Goal: Task Accomplishment & Management: Manage account settings

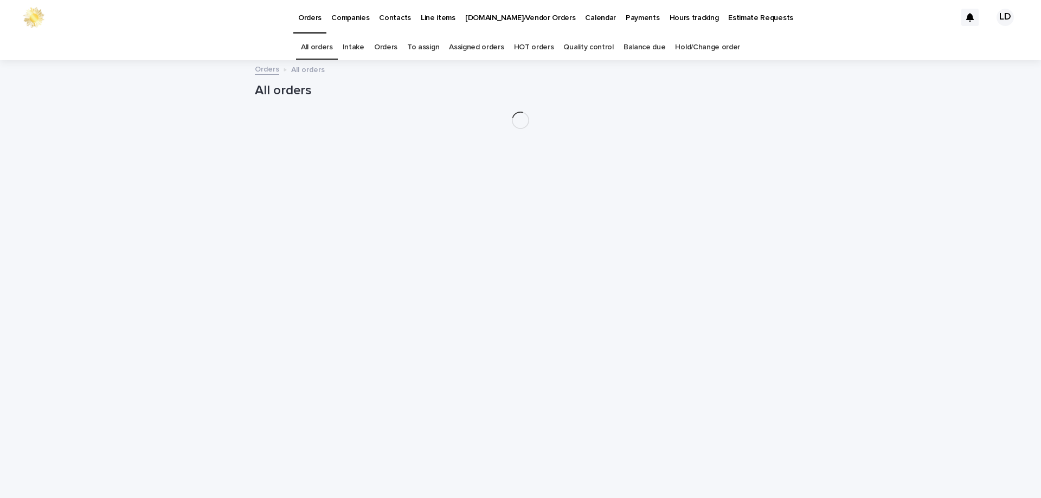
click at [395, 50] on link "Orders" at bounding box center [385, 47] width 23 height 25
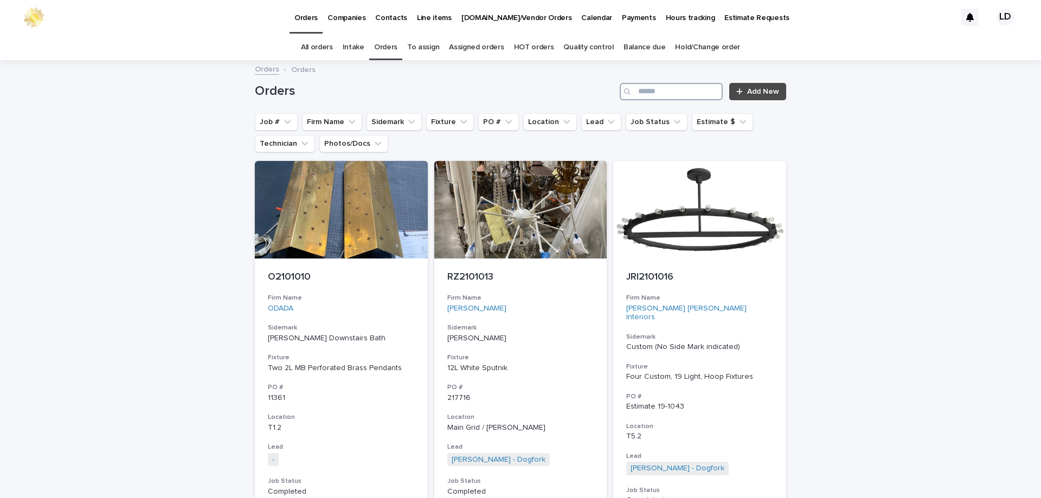
click at [644, 97] on input "Search" at bounding box center [671, 91] width 103 height 17
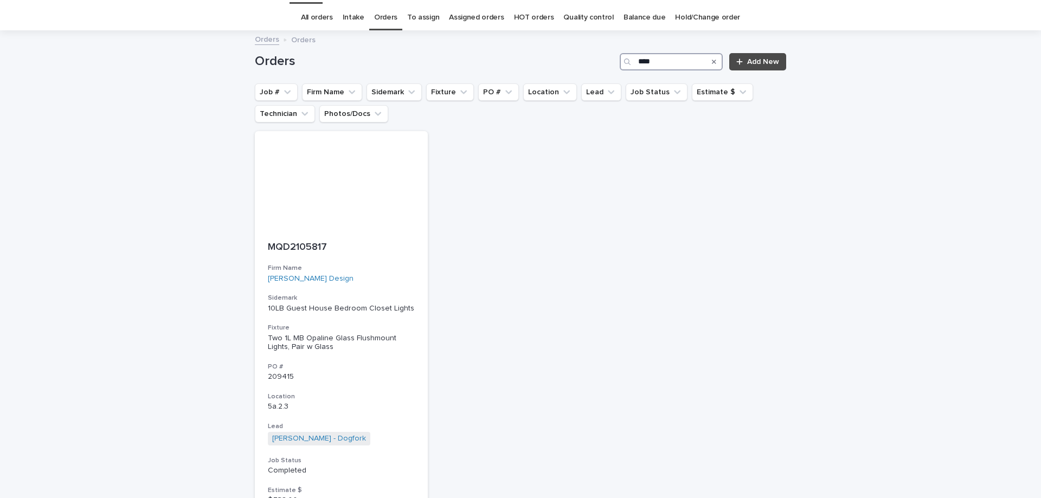
scroll to position [54, 0]
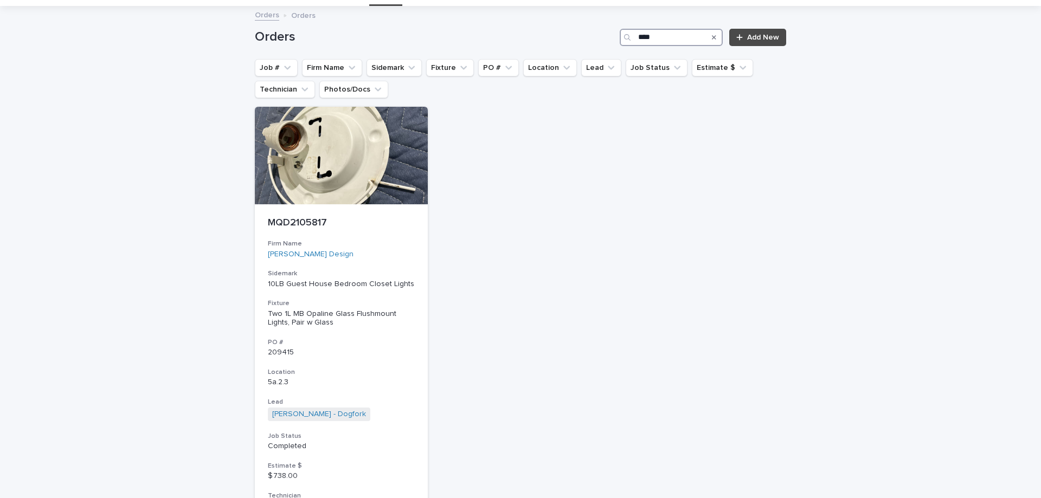
drag, startPoint x: 662, startPoint y: 37, endPoint x: 628, endPoint y: 40, distance: 33.8
click at [628, 37] on div "****" at bounding box center [671, 37] width 103 height 17
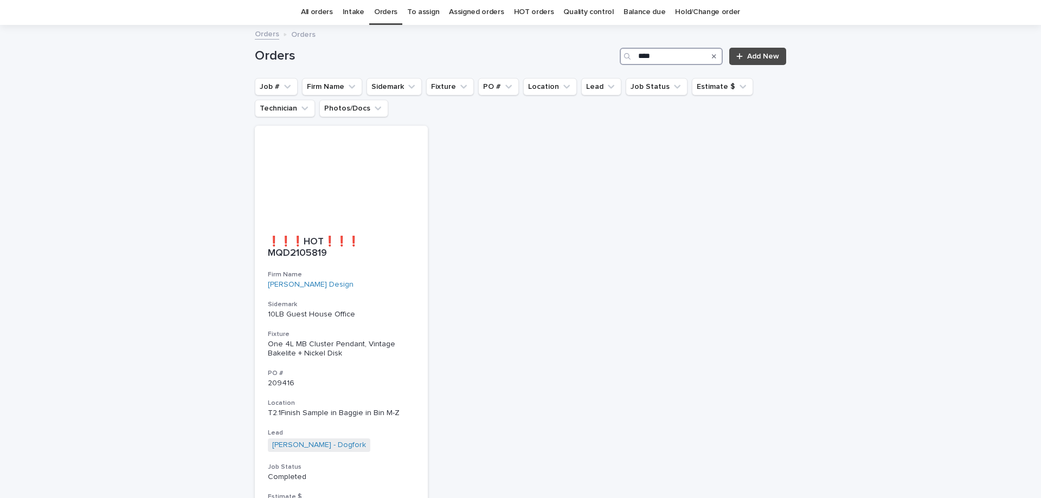
scroll to position [54, 0]
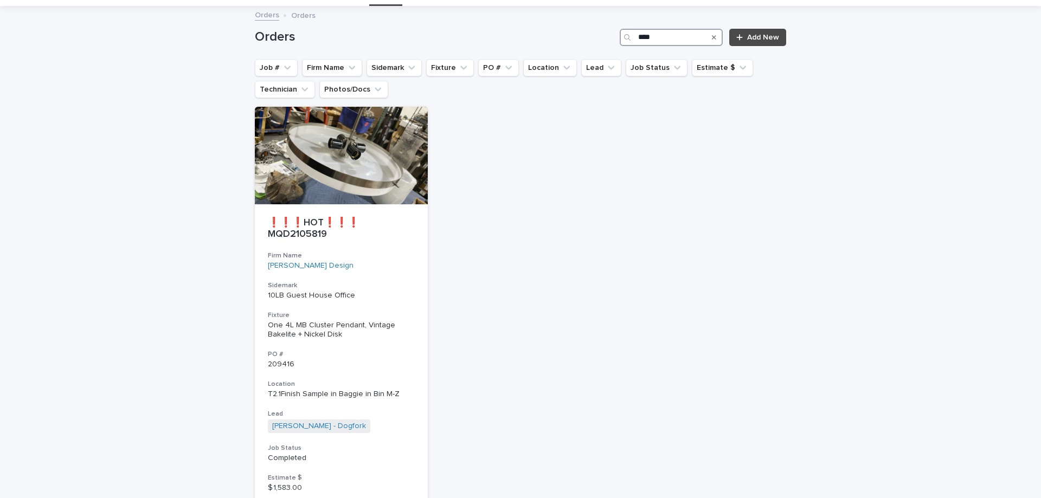
drag, startPoint x: 672, startPoint y: 33, endPoint x: 635, endPoint y: 36, distance: 37.0
click at [635, 36] on input "****" at bounding box center [671, 37] width 103 height 17
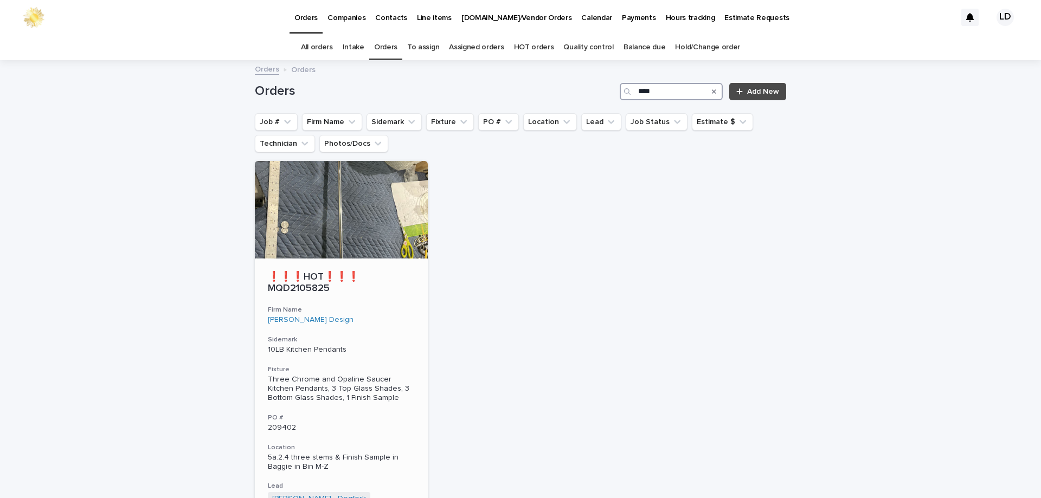
type input "****"
click at [394, 316] on div "❗❗❗HOT❗❗❗ MQD2105825 Firm Name [PERSON_NAME] Design Sidemark 10LB Kitchen Penda…" at bounding box center [341, 436] width 173 height 354
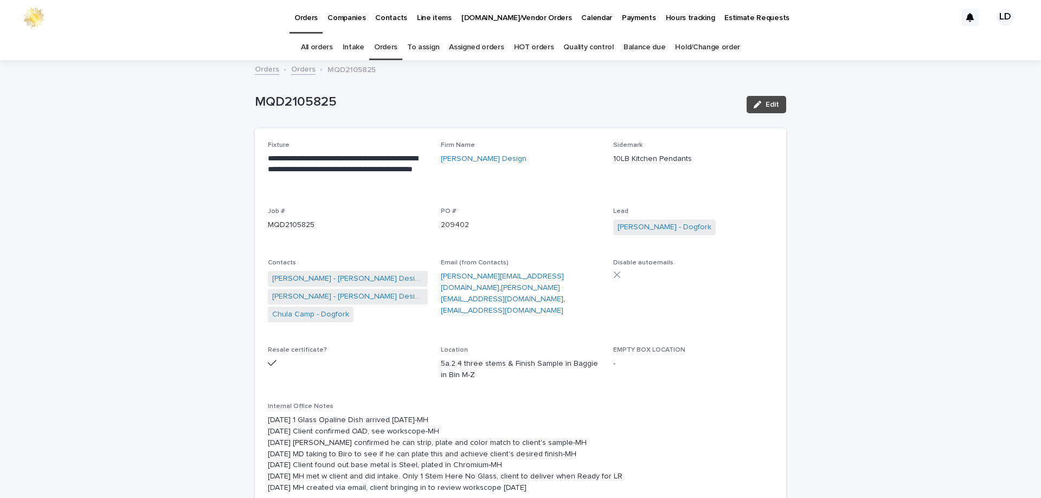
click at [390, 44] on link "Orders" at bounding box center [385, 47] width 23 height 25
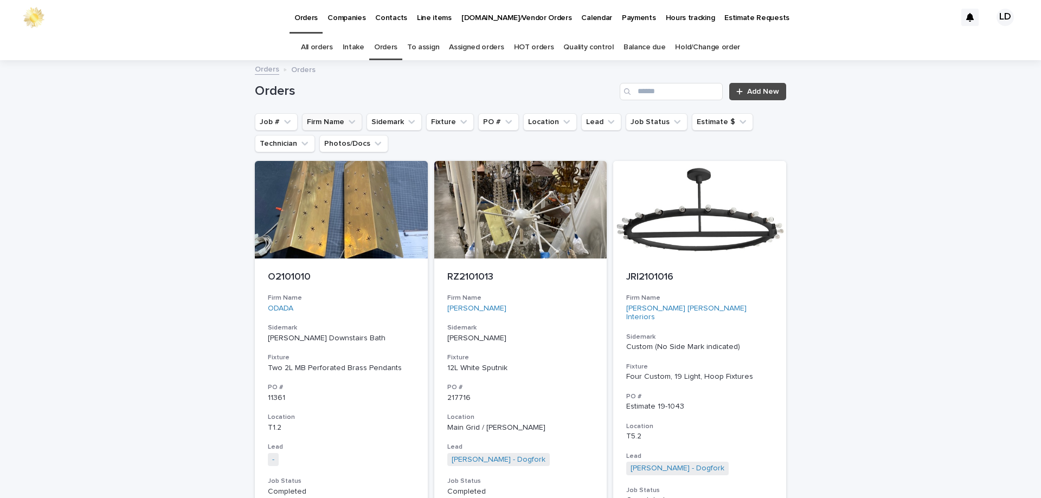
click at [334, 127] on button "Firm Name" at bounding box center [332, 121] width 60 height 17
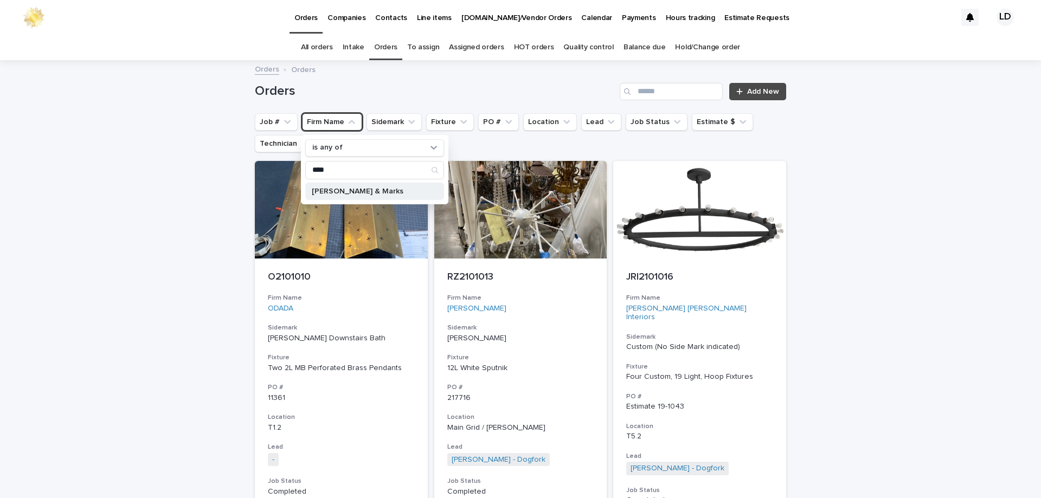
type input "****"
click at [339, 190] on p "[PERSON_NAME] & Marks" at bounding box center [369, 192] width 115 height 8
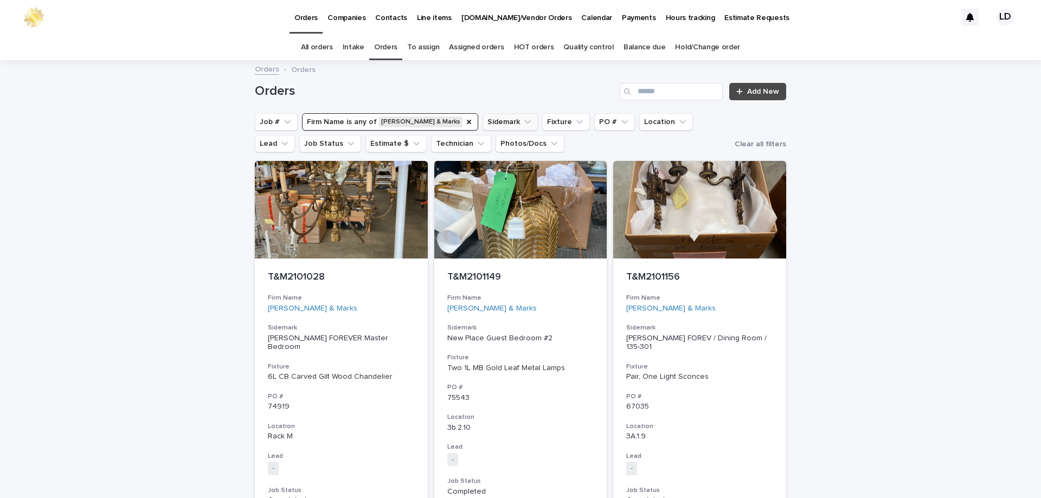
click at [522, 124] on icon "Sidemark" at bounding box center [527, 122] width 11 height 11
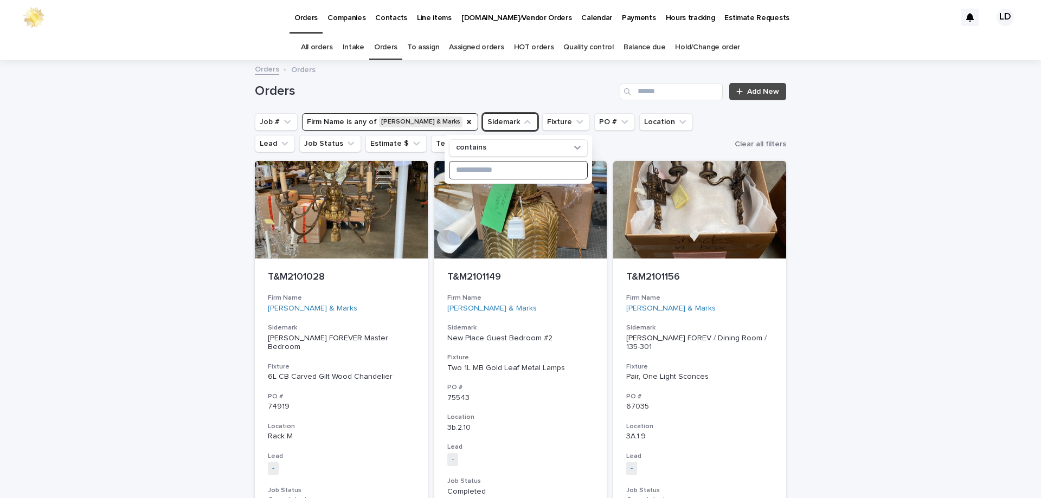
click at [484, 170] on input at bounding box center [519, 170] width 138 height 17
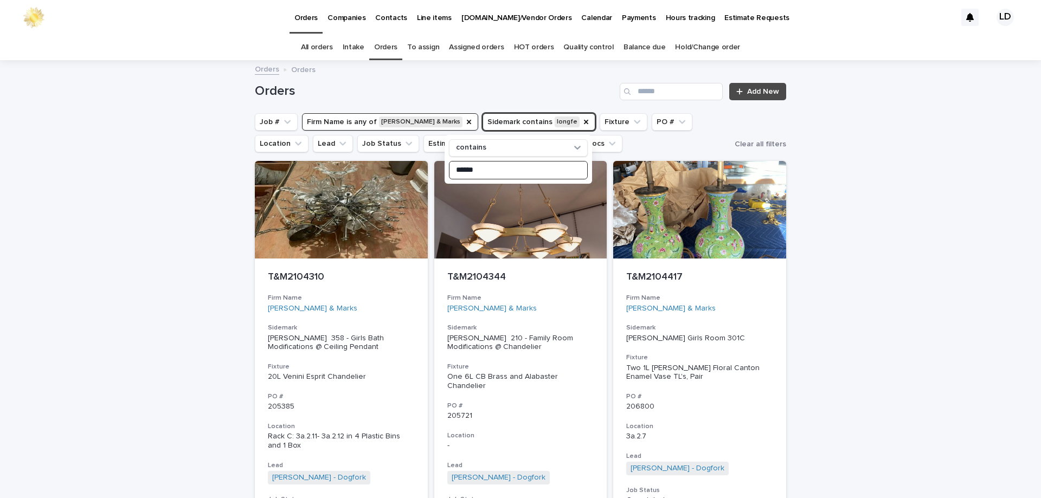
type input "******"
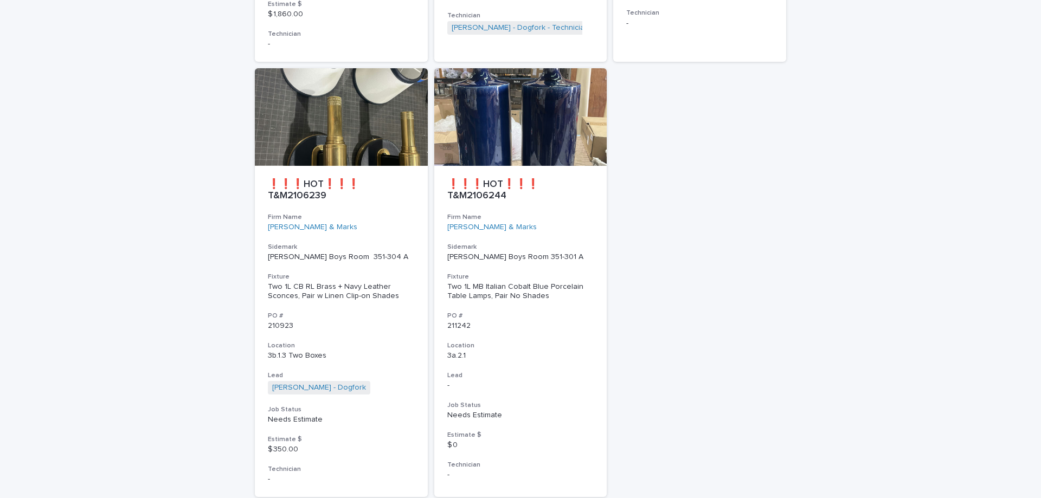
scroll to position [976, 0]
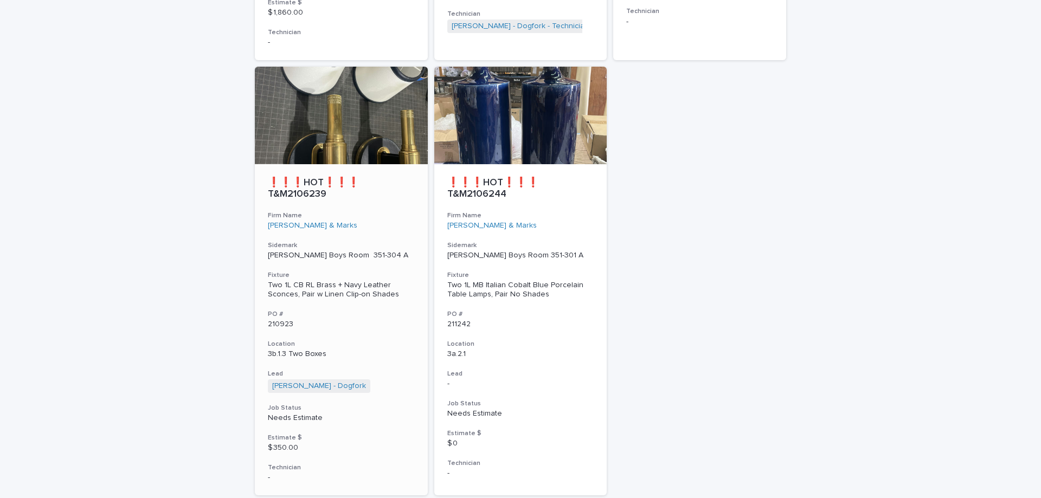
click at [387, 340] on h3 "Location" at bounding box center [341, 344] width 147 height 9
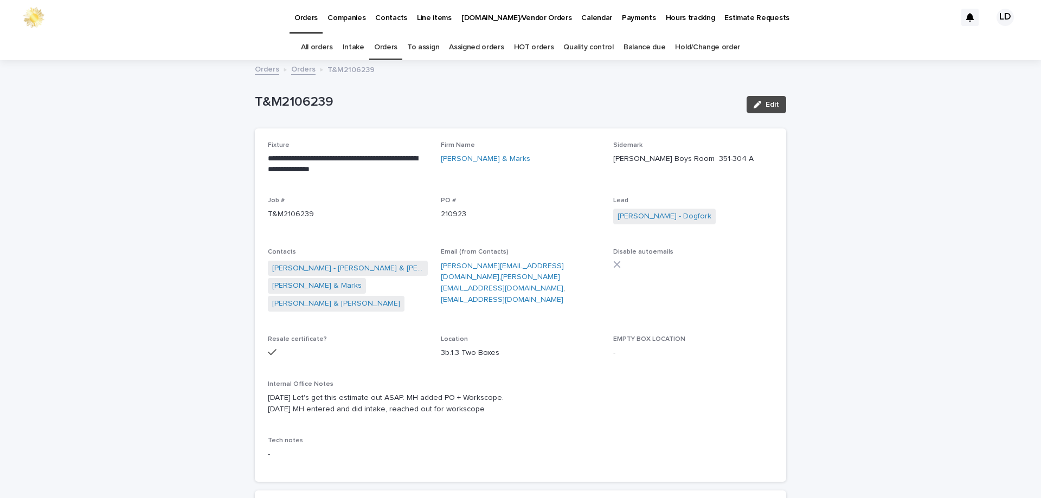
click at [384, 50] on link "Orders" at bounding box center [385, 47] width 23 height 25
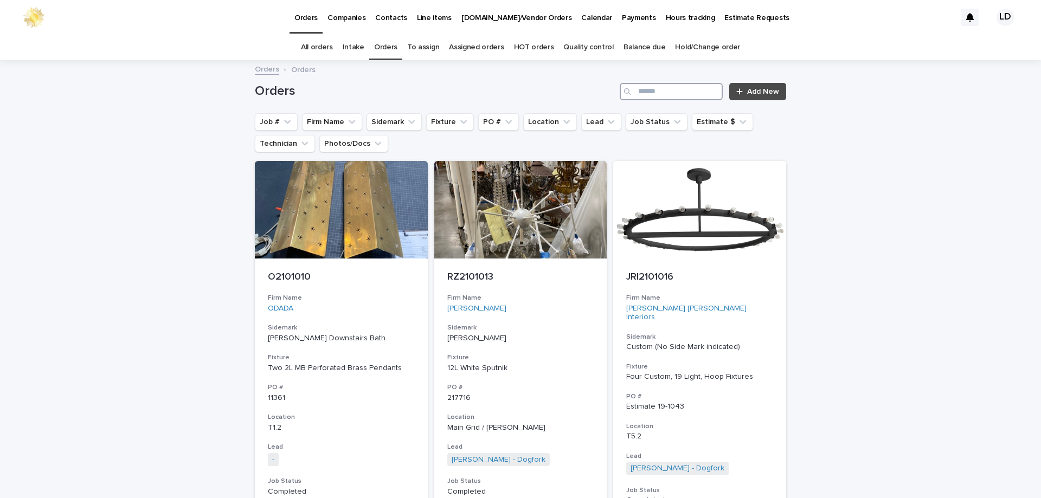
click at [658, 93] on input "Search" at bounding box center [671, 91] width 103 height 17
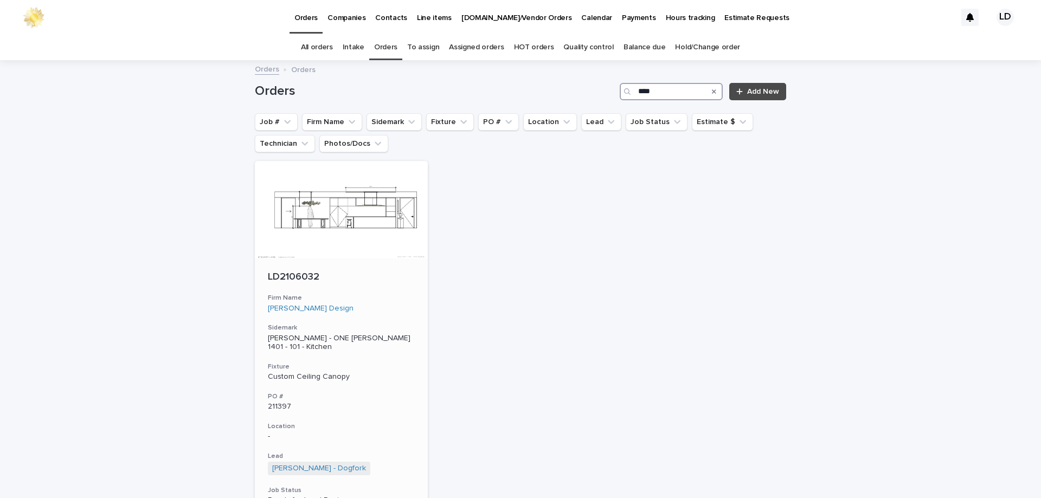
type input "****"
click at [382, 303] on div "Firm Name Leverone Design" at bounding box center [341, 303] width 147 height 19
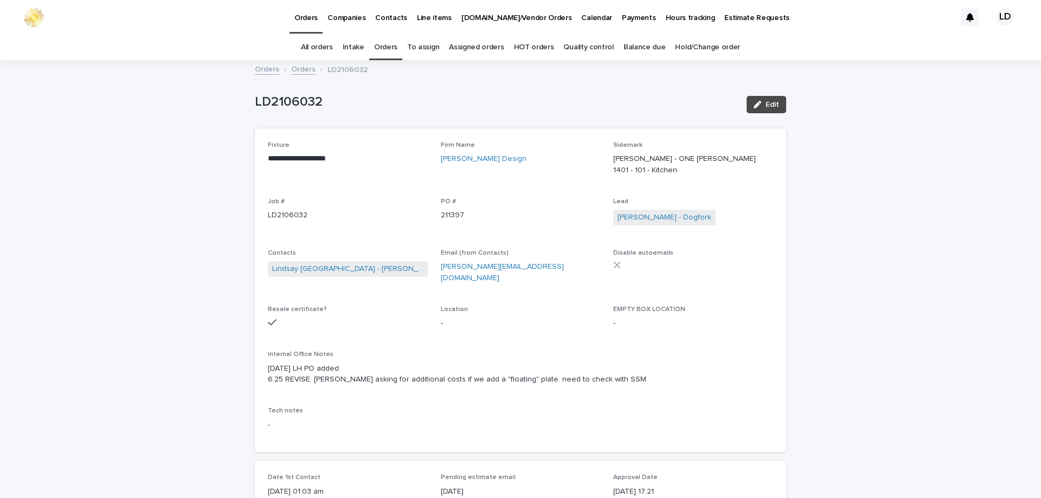
click at [386, 51] on link "Orders" at bounding box center [385, 47] width 23 height 25
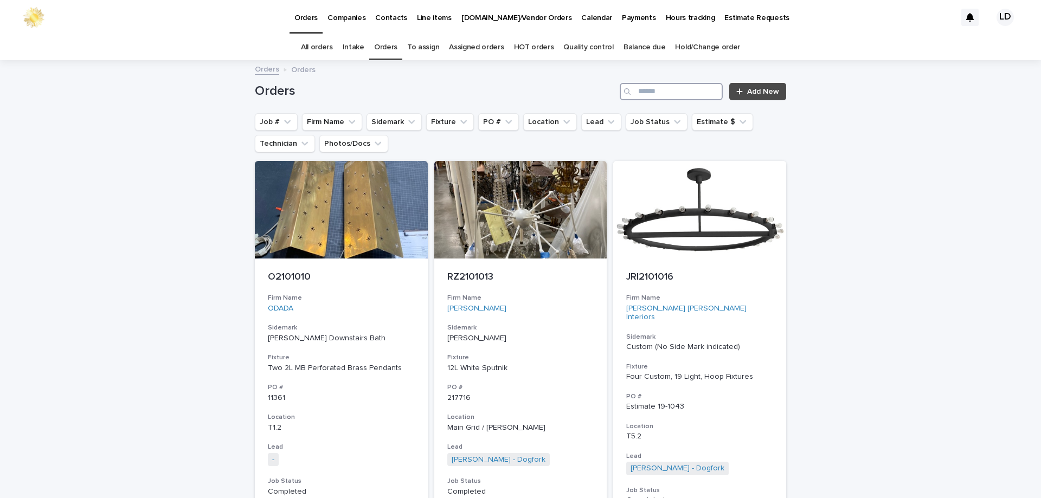
click at [649, 93] on input "Search" at bounding box center [671, 91] width 103 height 17
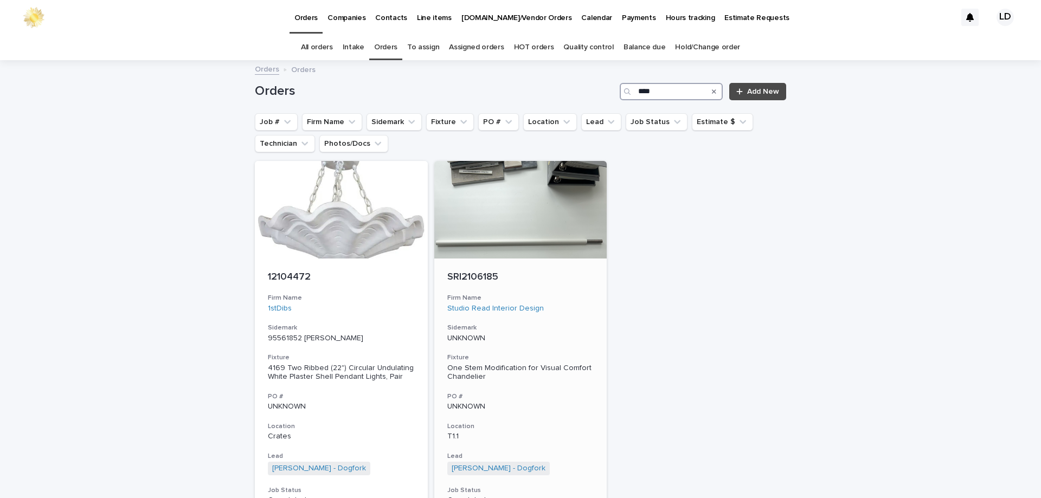
type input "****"
click at [566, 338] on p "UNKNOWN" at bounding box center [520, 338] width 147 height 9
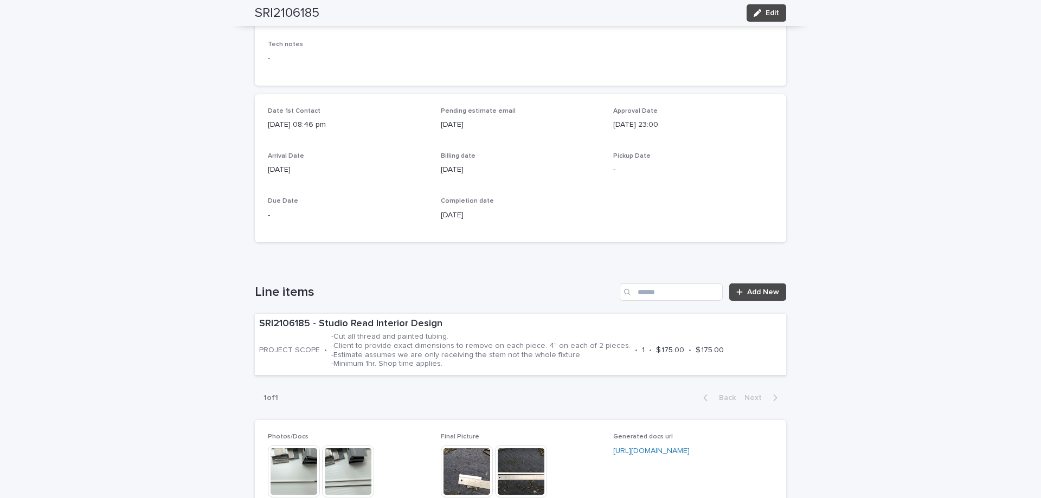
scroll to position [434, 0]
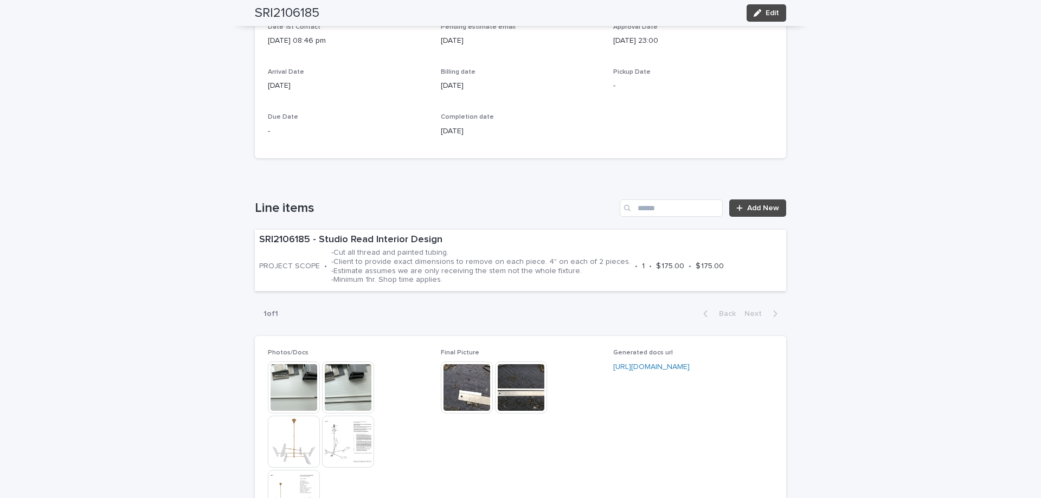
click at [477, 387] on img at bounding box center [467, 388] width 52 height 52
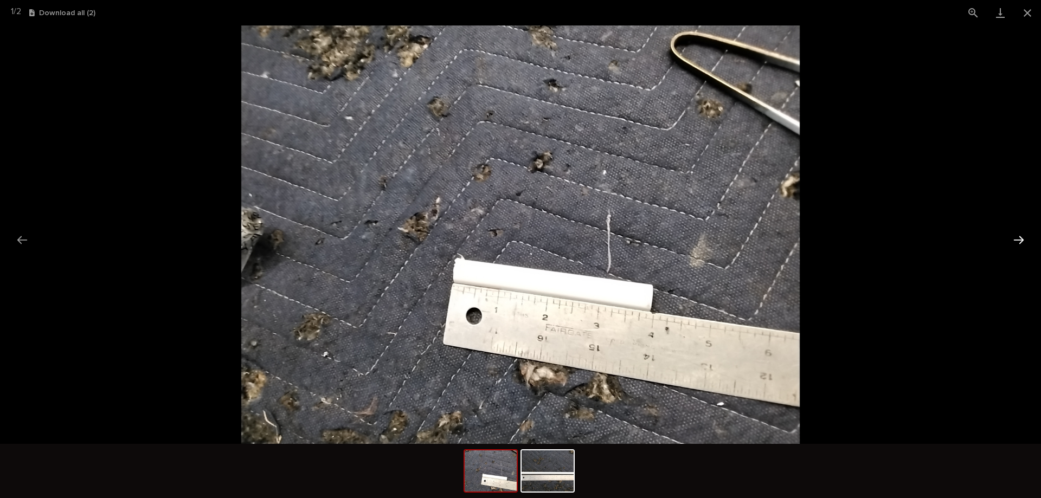
click at [1023, 238] on button "Next slide" at bounding box center [1018, 239] width 23 height 21
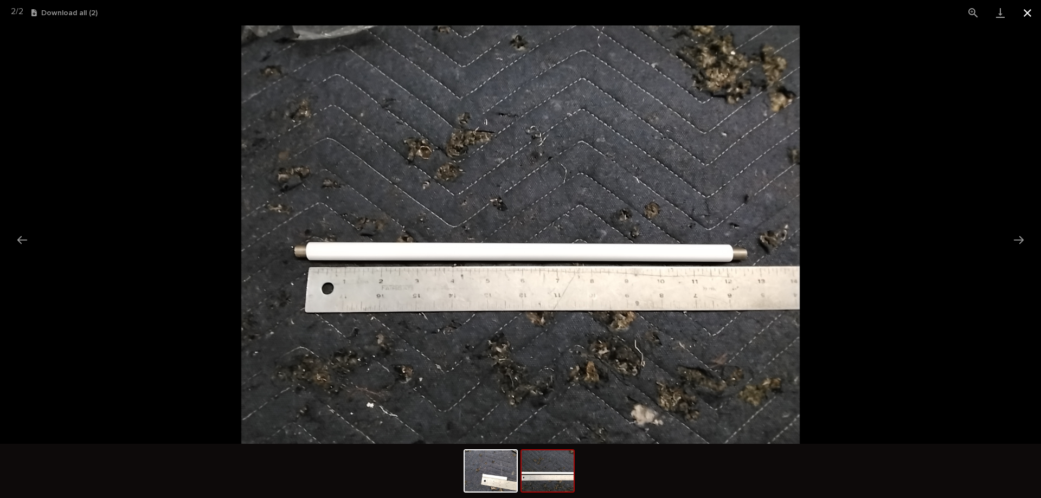
click at [1021, 14] on button "Close gallery" at bounding box center [1027, 12] width 27 height 25
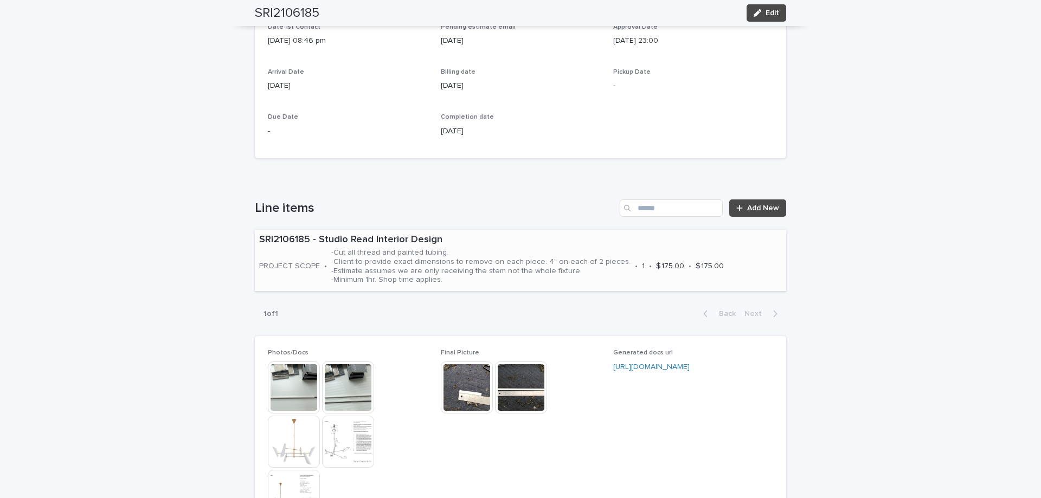
click at [553, 240] on p "SRI2106185 - Studio Read Interior Design" at bounding box center [520, 240] width 523 height 12
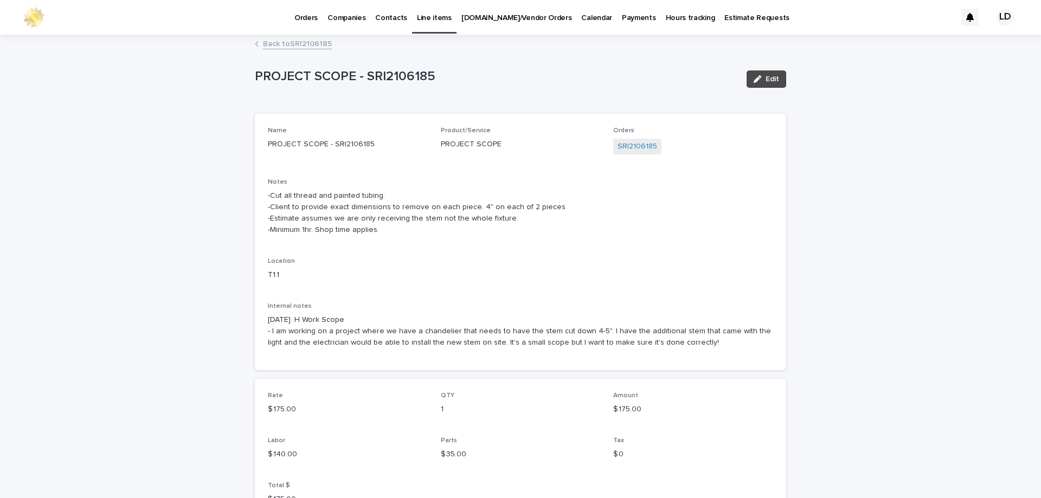
click at [294, 44] on link "Back to SRI2106185" at bounding box center [297, 43] width 69 height 12
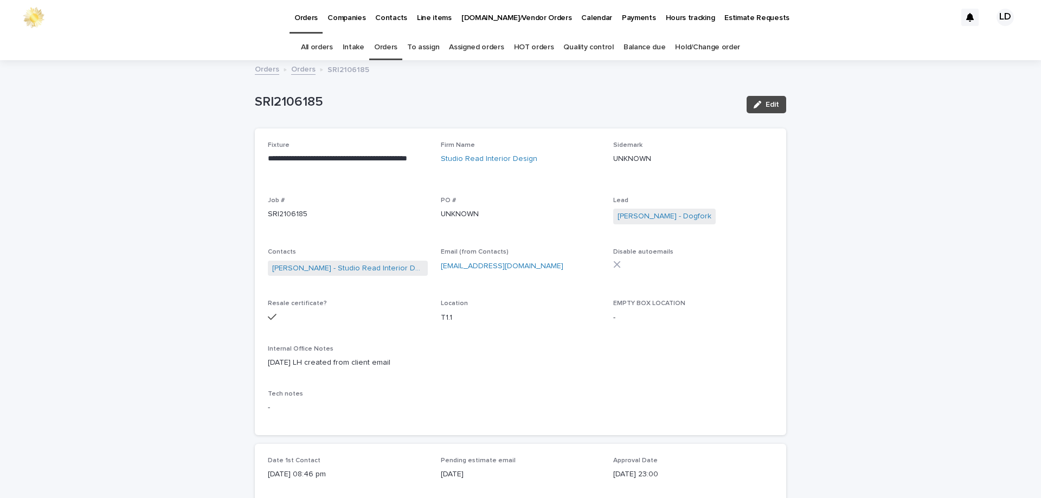
click at [383, 44] on link "Orders" at bounding box center [385, 47] width 23 height 25
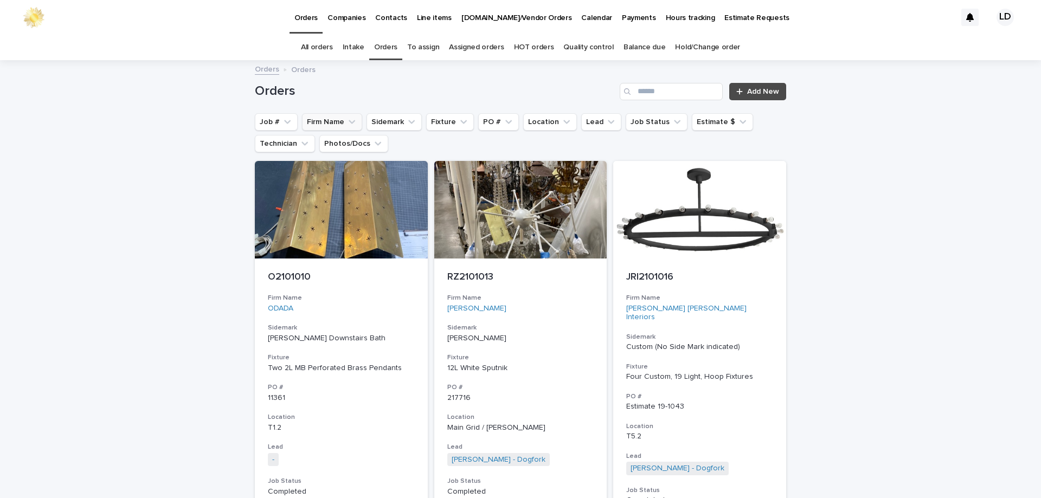
click at [326, 120] on button "Firm Name" at bounding box center [332, 121] width 60 height 17
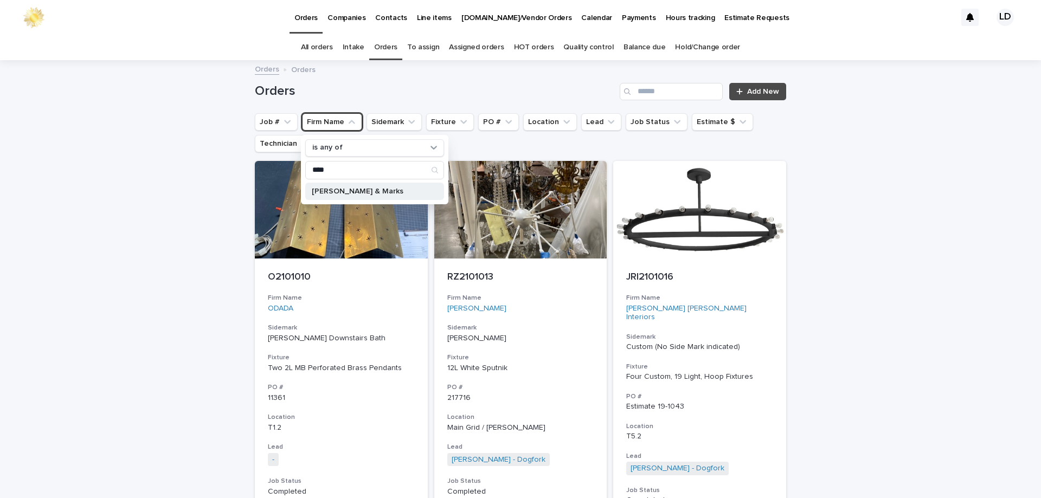
type input "****"
click at [349, 188] on p "[PERSON_NAME] & Marks" at bounding box center [369, 192] width 115 height 8
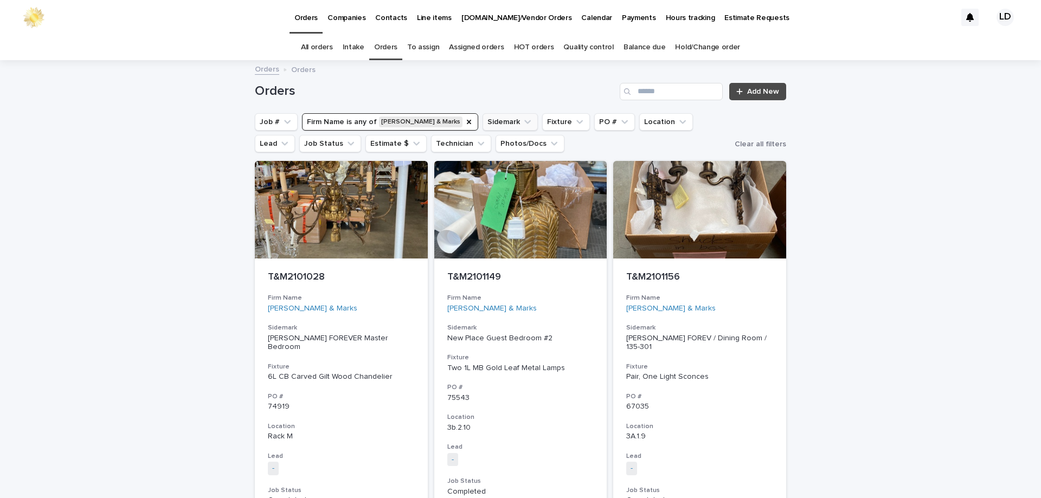
click at [522, 121] on icon "Sidemark" at bounding box center [527, 122] width 11 height 11
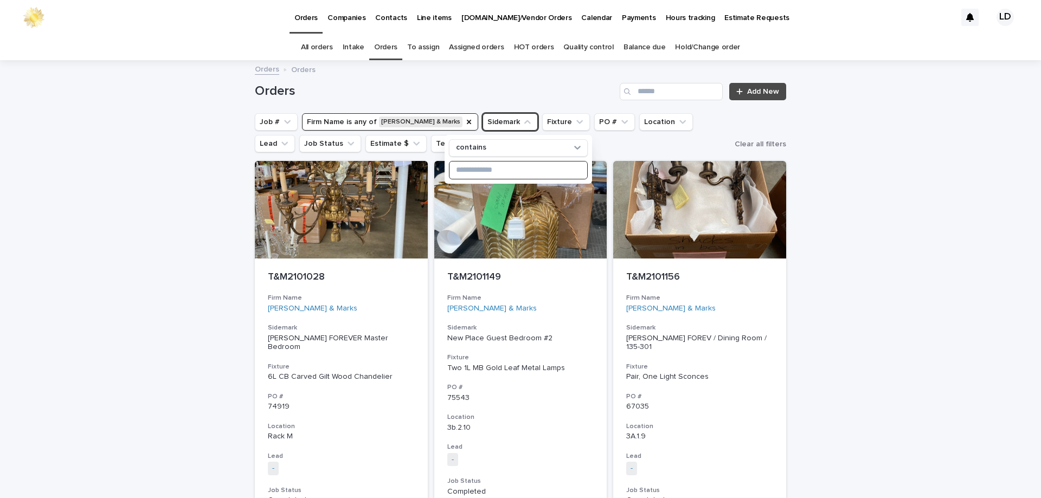
click at [476, 167] on input at bounding box center [519, 170] width 138 height 17
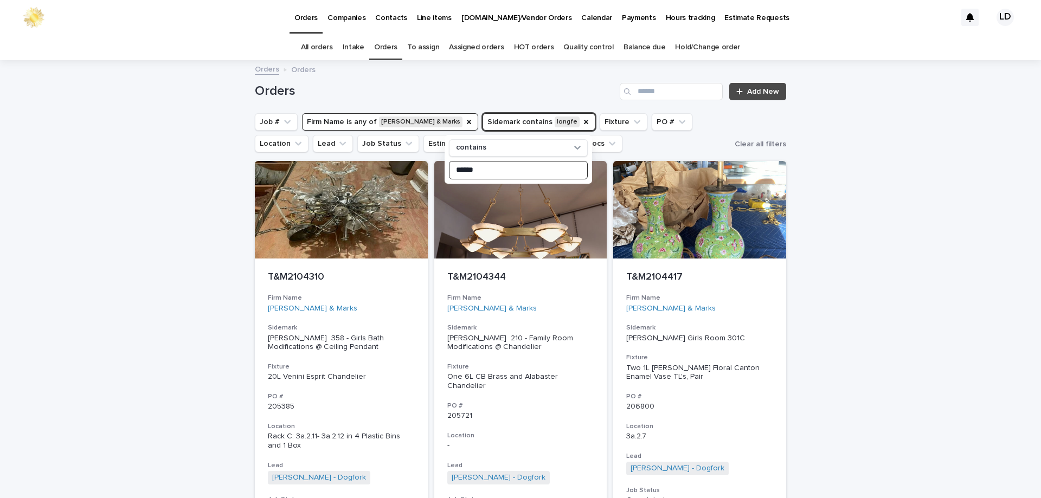
type input "******"
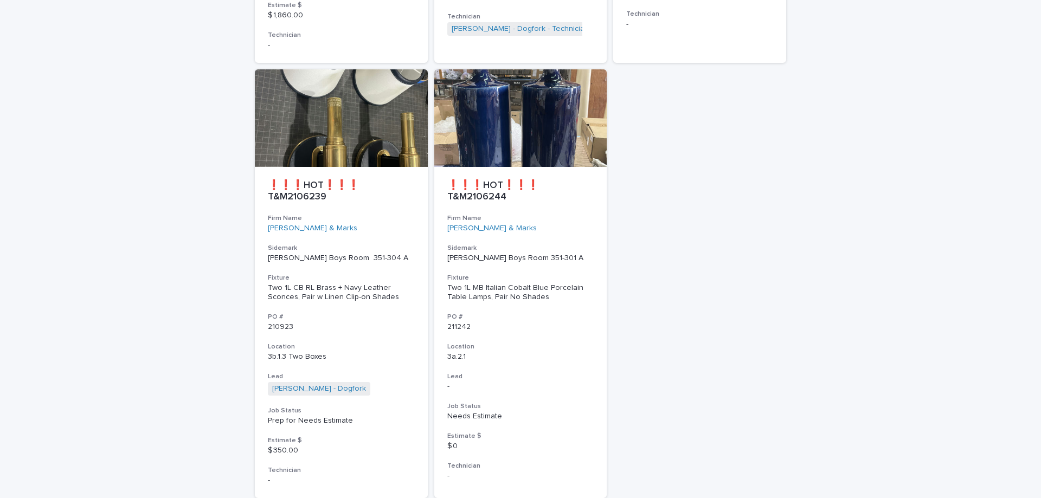
scroll to position [976, 0]
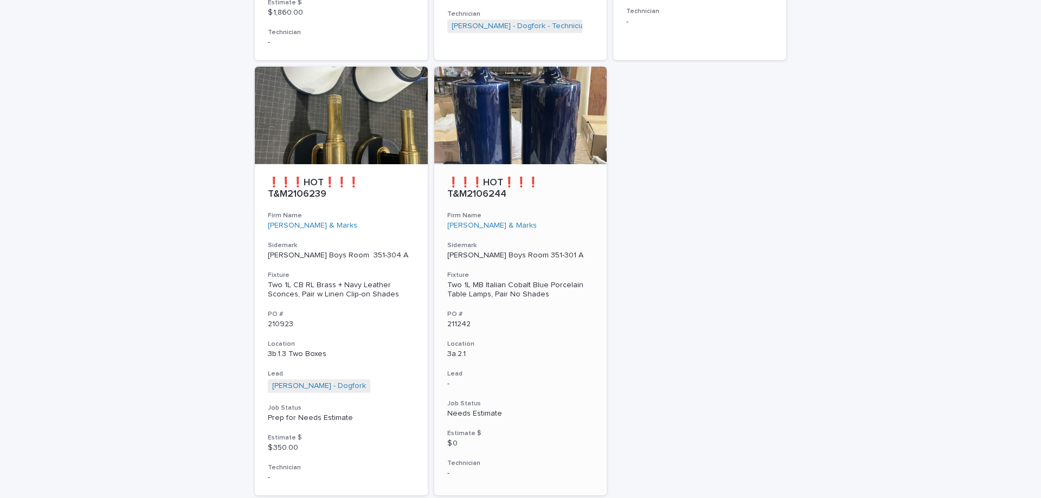
click at [598, 319] on div "❗❗❗HOT❗❗❗ T&M2106244 Firm Name Tucker & Marks Sidemark LONGFELLOW Boys Room 351…" at bounding box center [520, 327] width 173 height 327
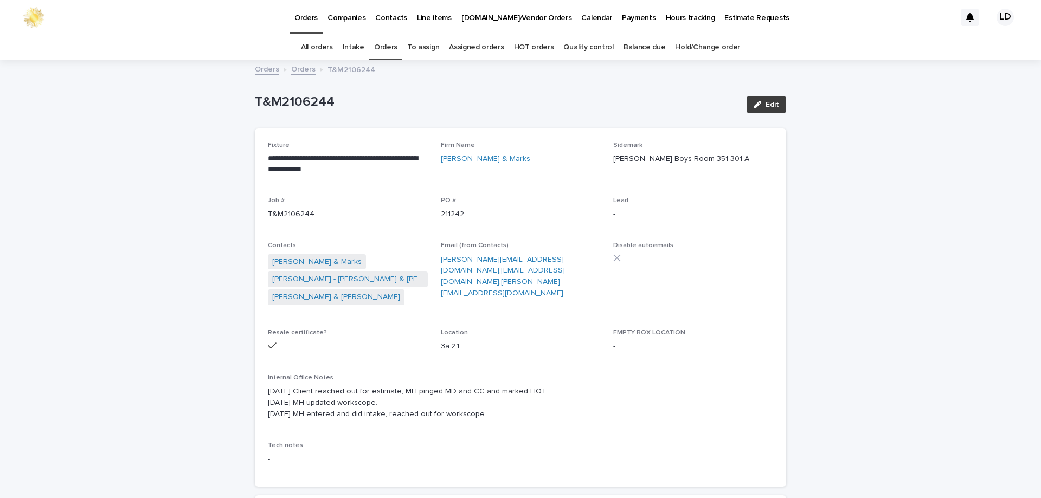
click at [764, 110] on button "Edit" at bounding box center [767, 104] width 40 height 17
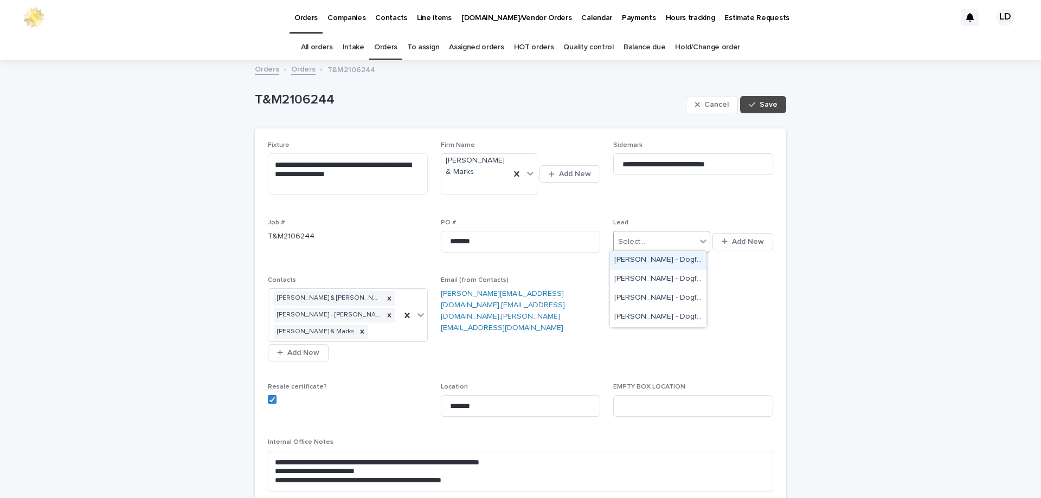
click at [702, 239] on icon at bounding box center [703, 241] width 11 height 11
click at [663, 322] on div "[PERSON_NAME] - Dogfork" at bounding box center [658, 317] width 97 height 19
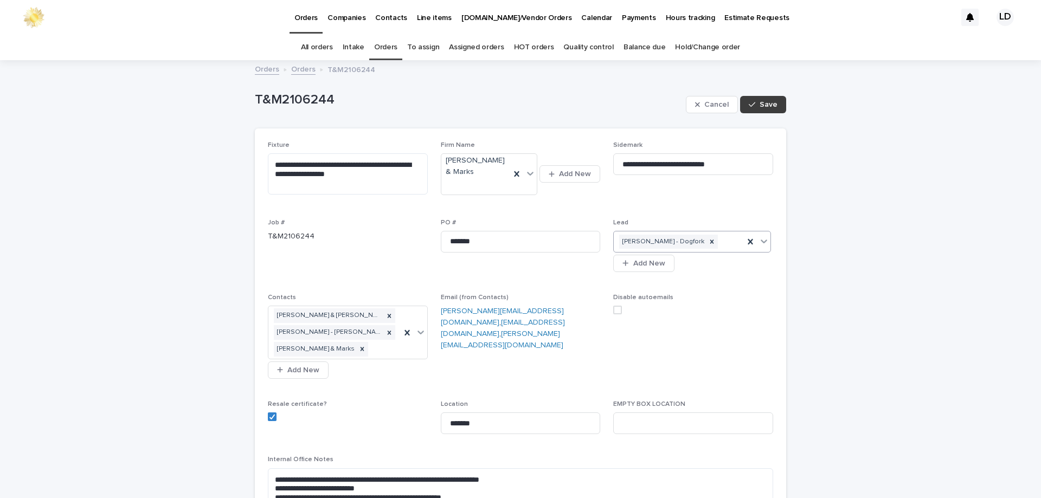
click at [763, 102] on span "Save" at bounding box center [769, 105] width 18 height 8
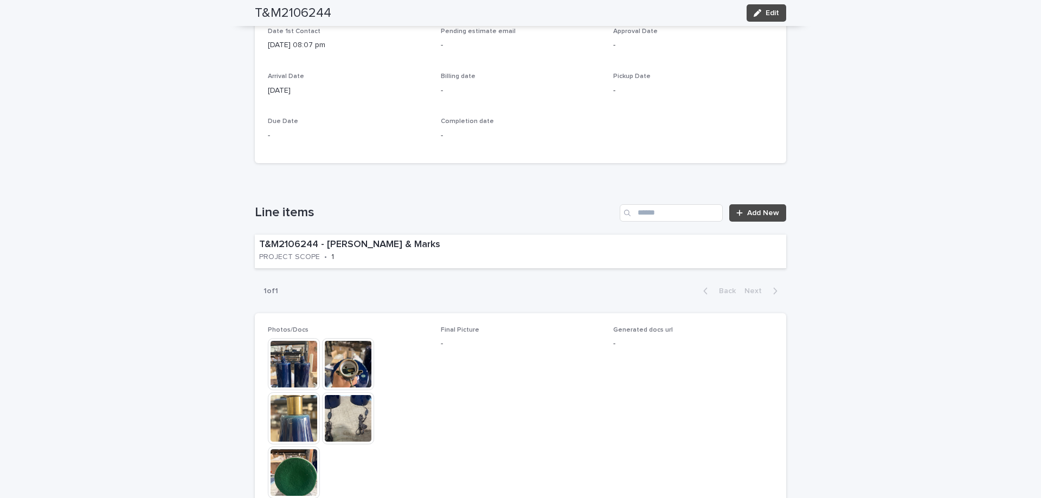
scroll to position [488, 0]
click at [405, 264] on div "T&M2106244 - Tucker & Marks PROJECT SCOPE • 1" at bounding box center [387, 251] width 265 height 34
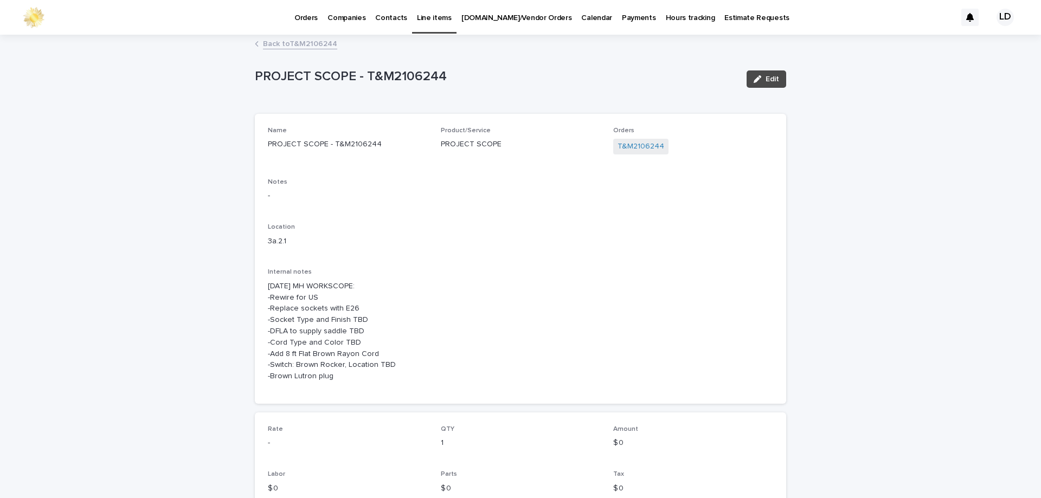
click at [291, 43] on link "Back to T&M2106244" at bounding box center [300, 43] width 74 height 12
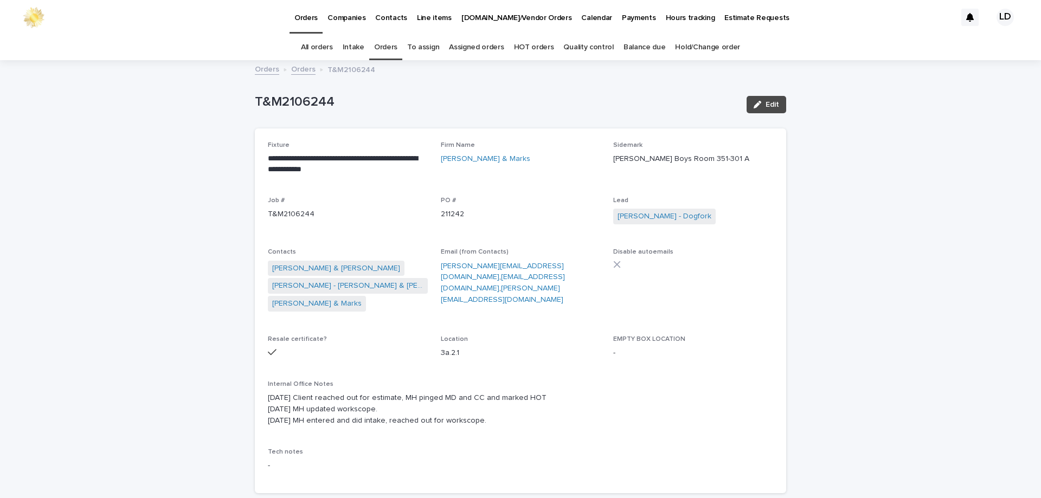
scroll to position [35, 0]
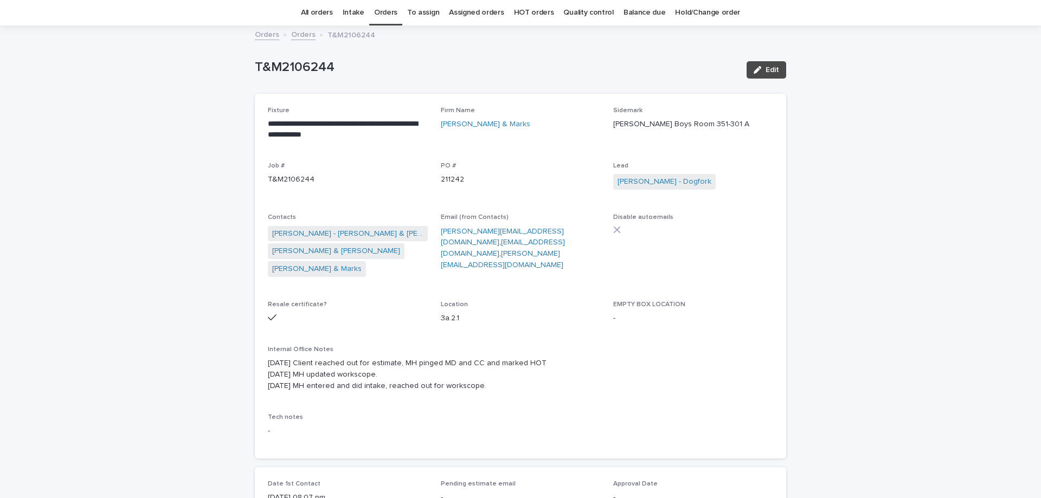
click at [297, 33] on link "Orders" at bounding box center [303, 34] width 24 height 12
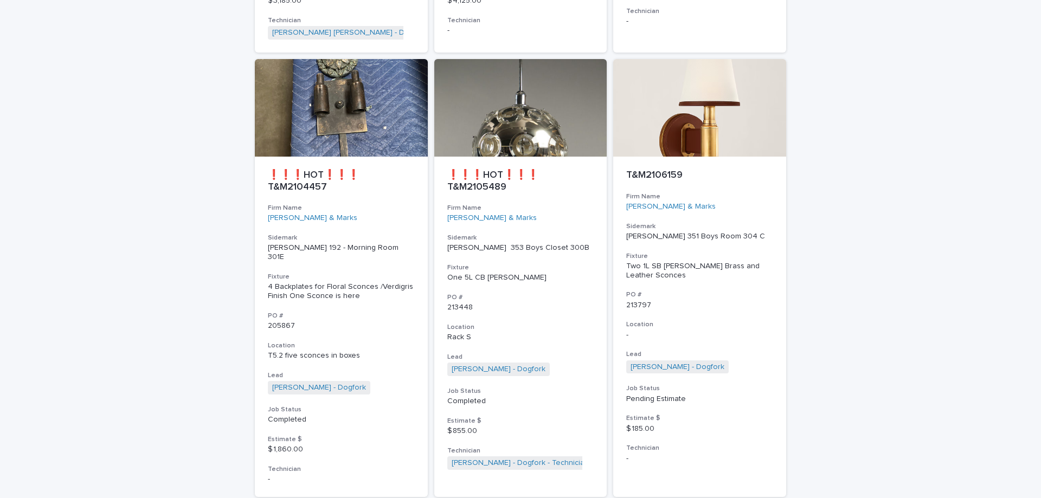
scroll to position [488, 0]
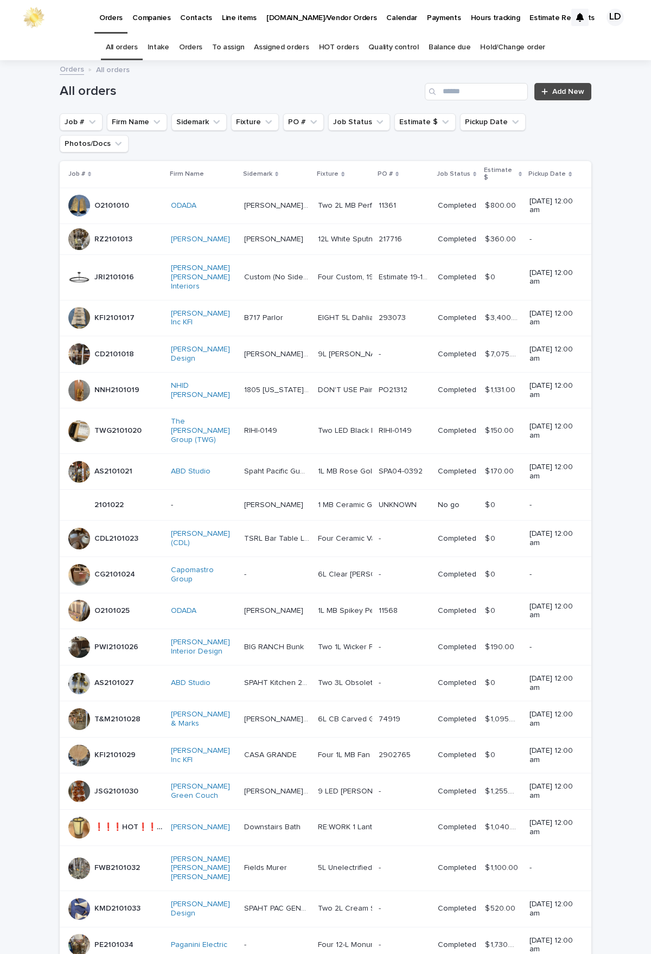
click at [202, 49] on link "Orders" at bounding box center [190, 47] width 23 height 25
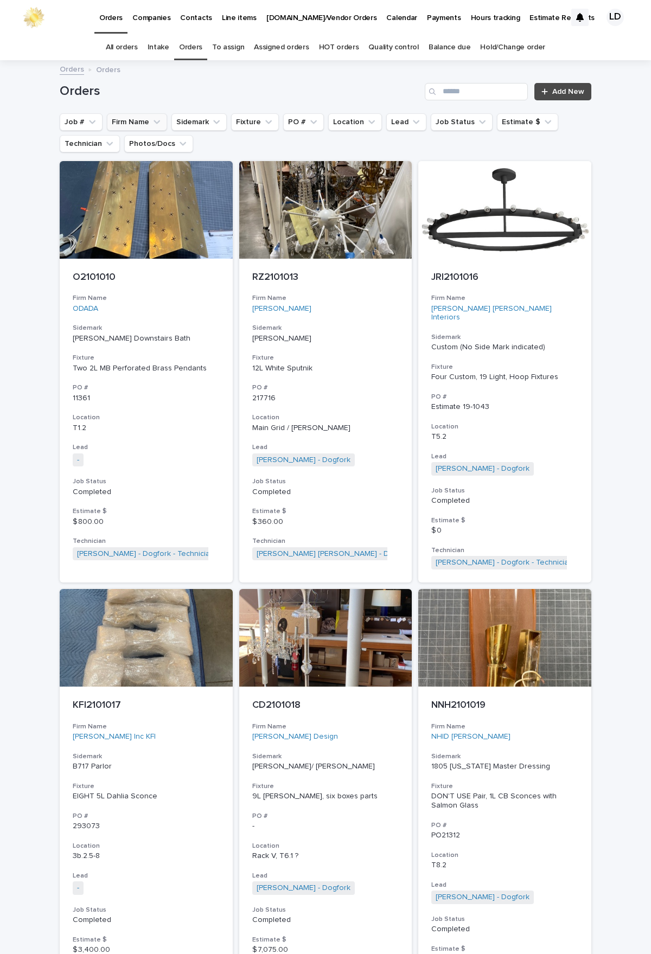
click at [132, 125] on button "Firm Name" at bounding box center [137, 121] width 60 height 17
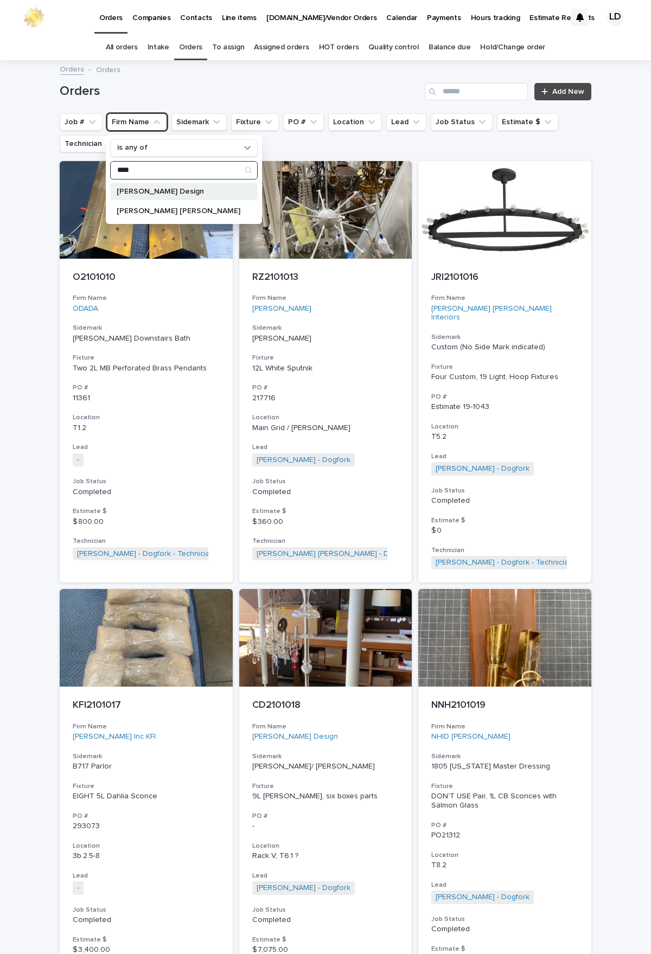
type input "****"
click at [143, 187] on div "[PERSON_NAME] Design" at bounding box center [183, 191] width 147 height 17
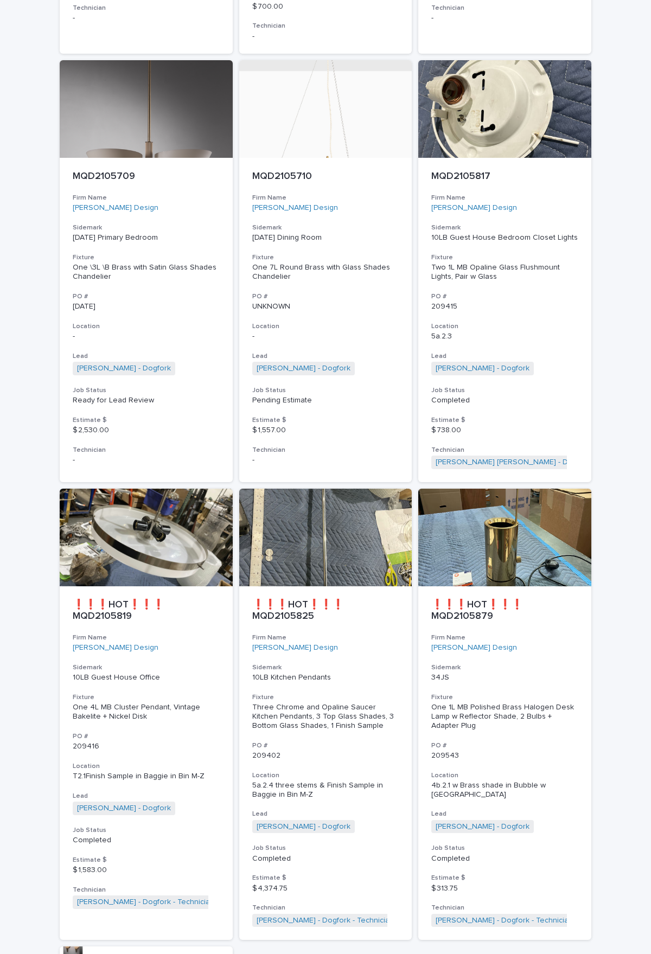
scroll to position [1844, 0]
click at [502, 493] on div "❗❗❗HOT❗❗❗ MQD2105879 Firm Name [PERSON_NAME] Design Sidemark 34JS Fixture One 1…" at bounding box center [504, 763] width 173 height 354
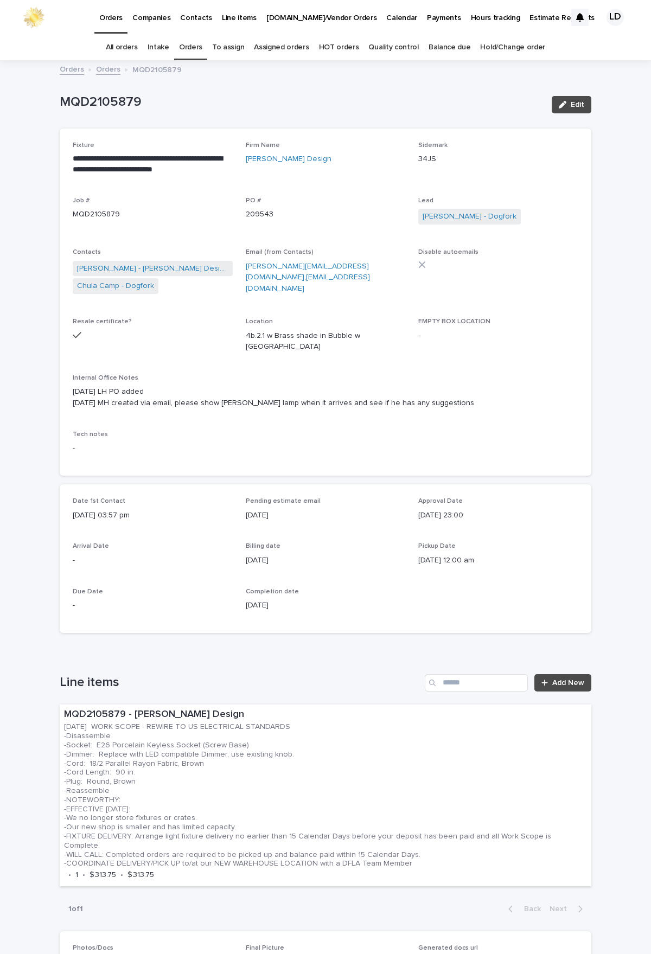
click at [101, 70] on link "Orders" at bounding box center [108, 68] width 24 height 12
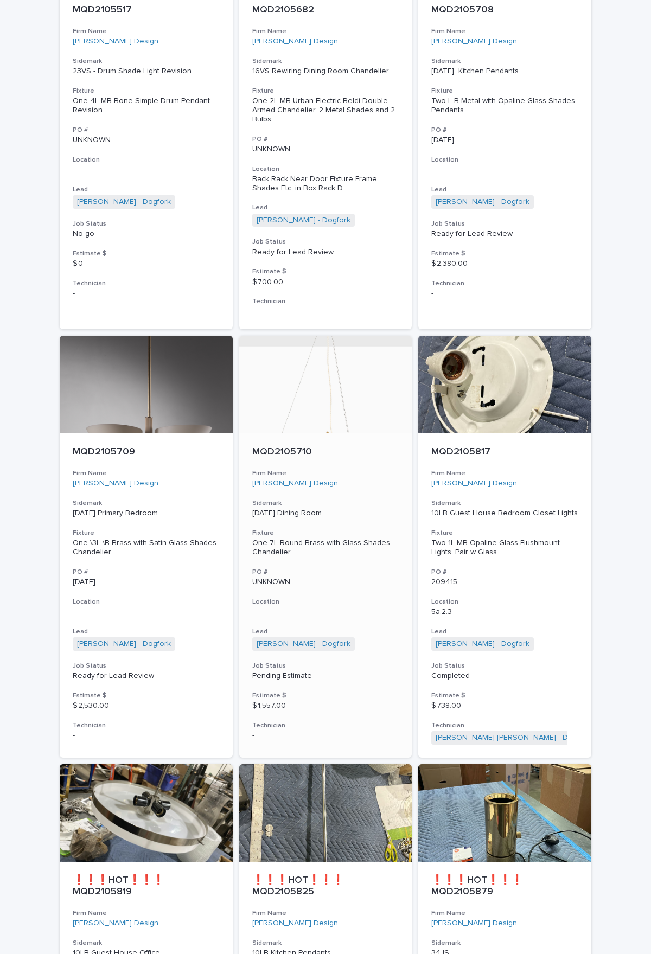
scroll to position [1716, 0]
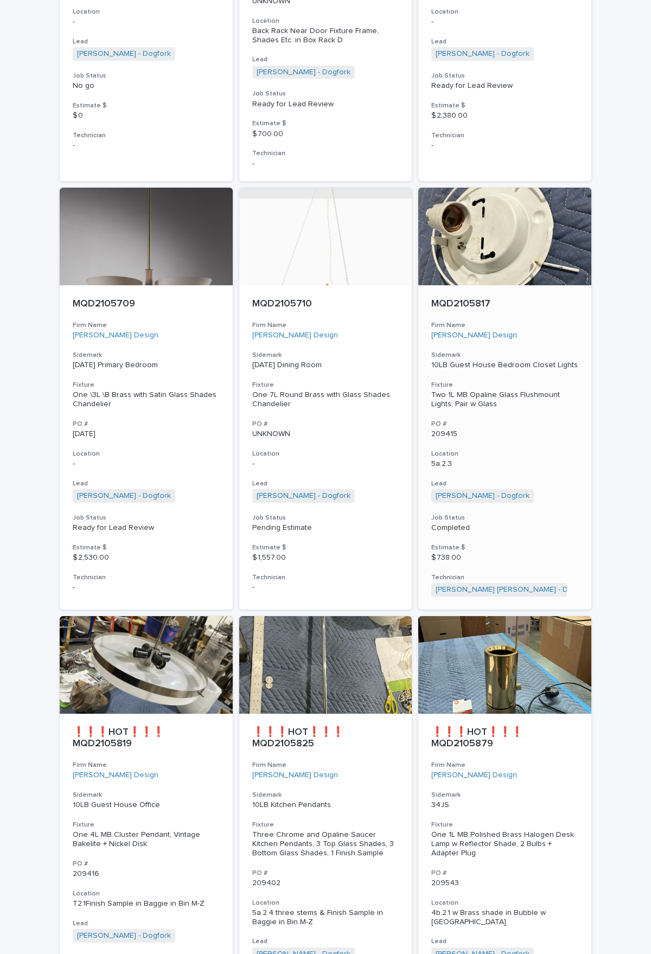
click at [512, 415] on div "MQD2105817 Firm Name [PERSON_NAME] Design Sidemark 10LB Guest House Bedroom Clo…" at bounding box center [504, 447] width 173 height 324
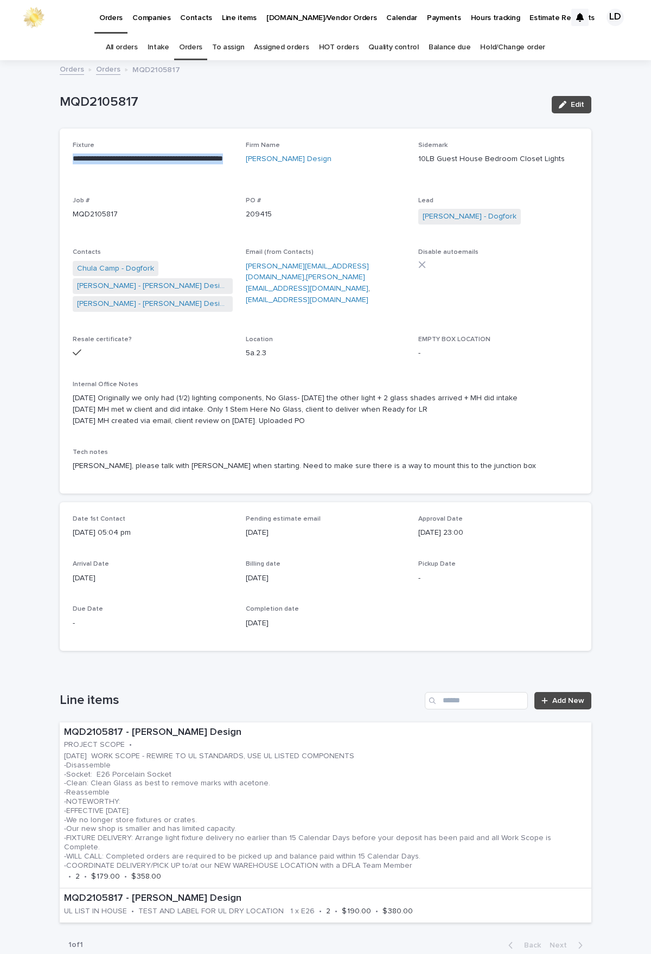
drag, startPoint x: 67, startPoint y: 158, endPoint x: 172, endPoint y: 167, distance: 106.1
click at [200, 179] on div "**********" at bounding box center [325, 311] width 531 height 365
copy p "**********"
click at [110, 71] on link "Orders" at bounding box center [108, 68] width 24 height 12
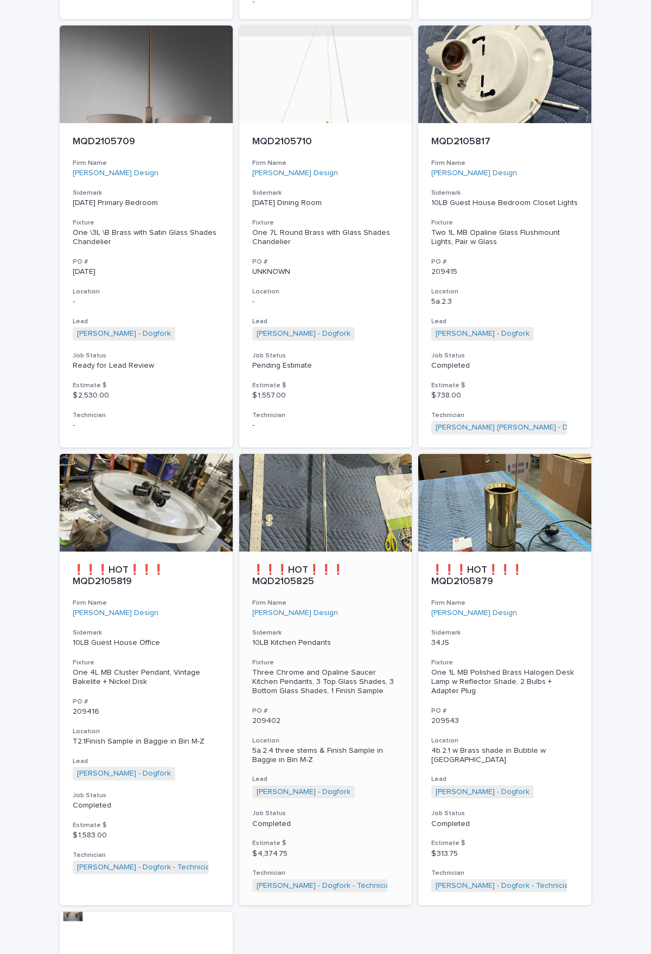
scroll to position [1878, 0]
click at [195, 493] on div "[PERSON_NAME] Design" at bounding box center [146, 612] width 147 height 9
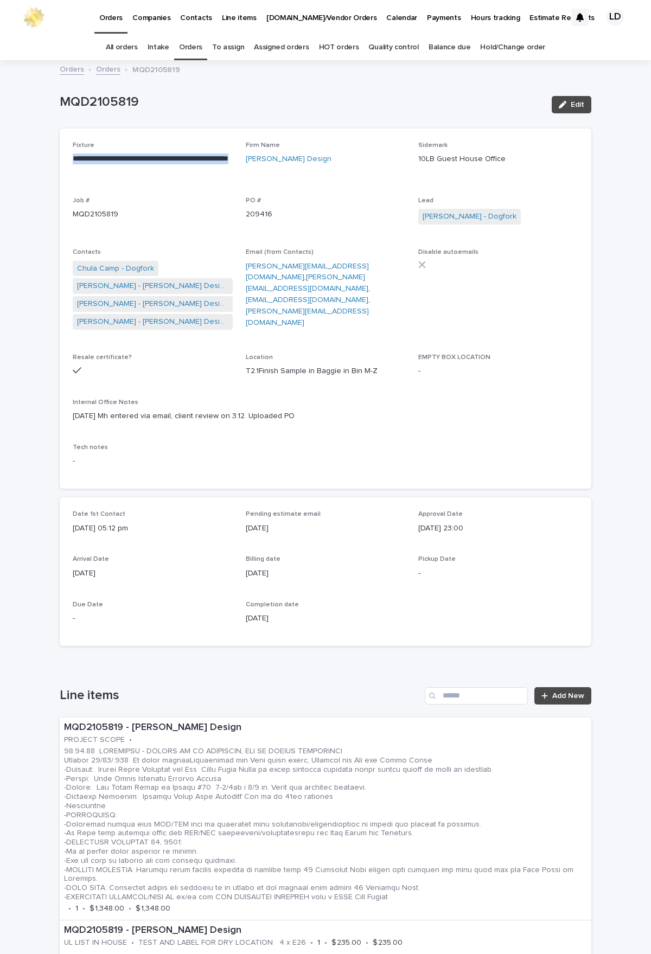
drag, startPoint x: 110, startPoint y: 171, endPoint x: 57, endPoint y: 161, distance: 53.7
click at [60, 161] on div "**********" at bounding box center [325, 309] width 531 height 360
click at [109, 68] on link "Orders" at bounding box center [108, 68] width 24 height 12
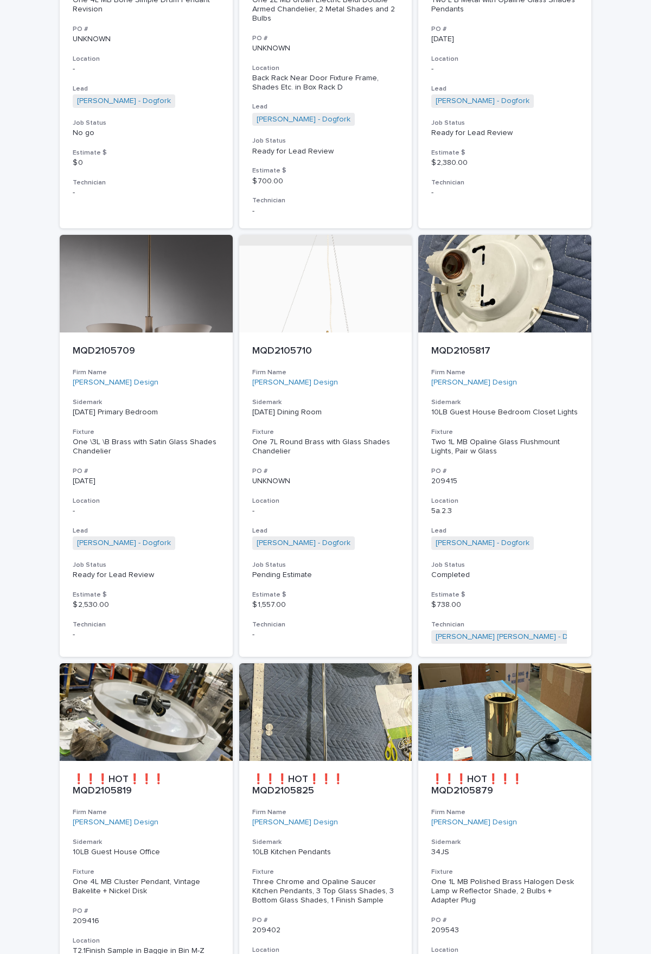
scroll to position [1824, 0]
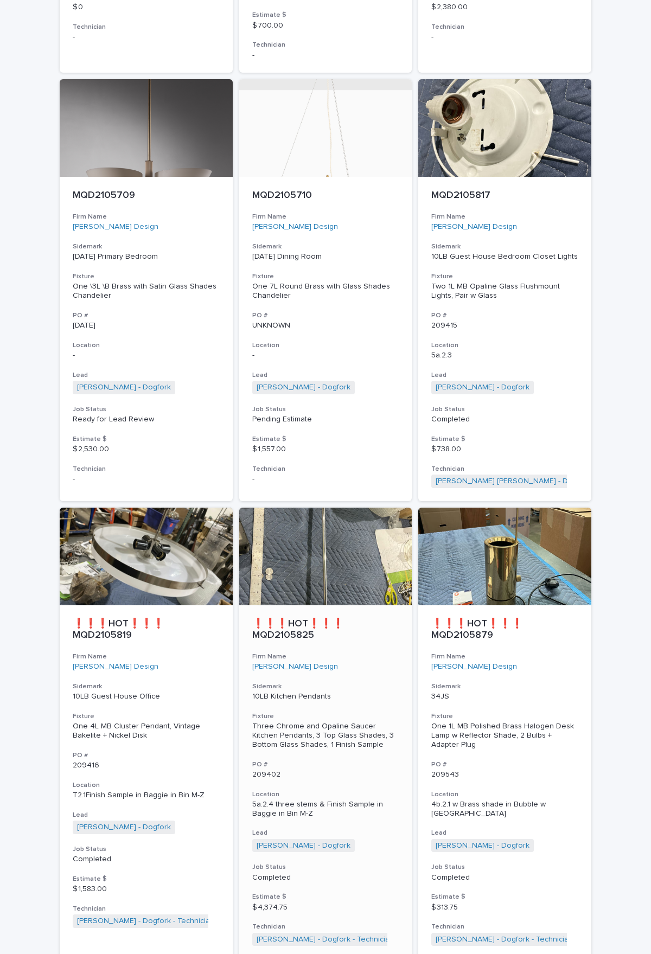
click at [373, 493] on h3 "Sidemark" at bounding box center [325, 686] width 147 height 9
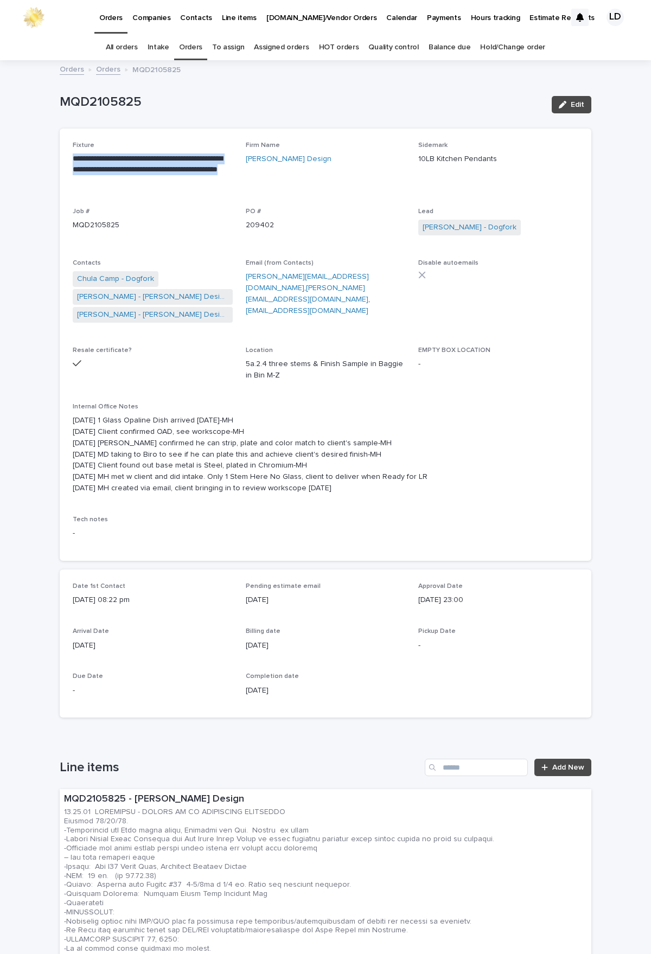
drag, startPoint x: 157, startPoint y: 177, endPoint x: 63, endPoint y: 162, distance: 95.0
click at [63, 162] on div "**********" at bounding box center [325, 345] width 531 height 432
copy p "**********"
click at [107, 70] on link "Orders" at bounding box center [108, 68] width 24 height 12
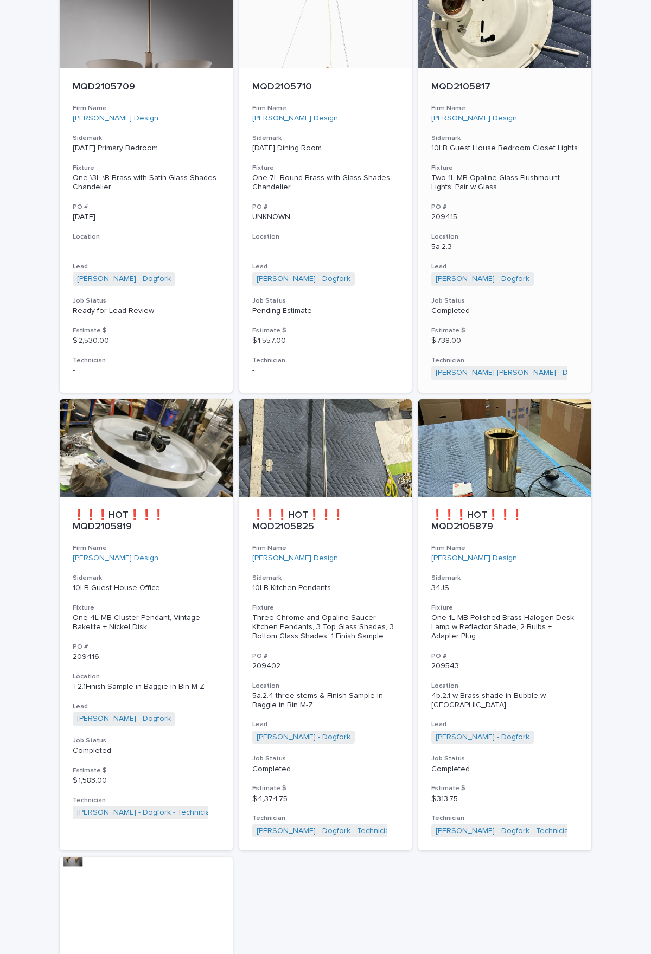
scroll to position [1878, 0]
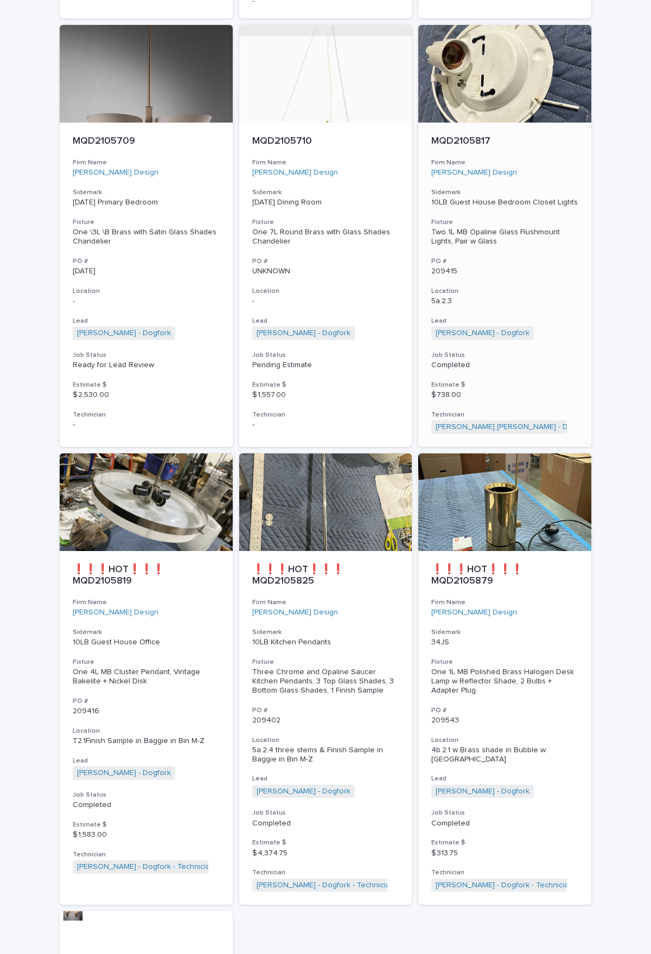
click at [496, 252] on div "MQD2105817 Firm Name [PERSON_NAME] Design Sidemark 10LB Guest House Bedroom Clo…" at bounding box center [504, 285] width 173 height 324
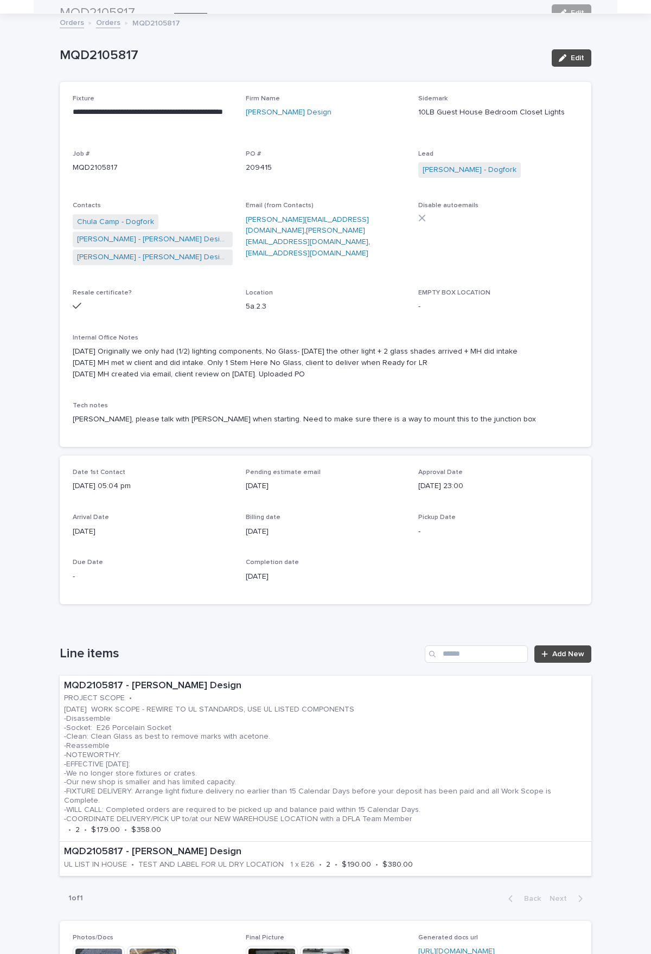
scroll to position [35, 0]
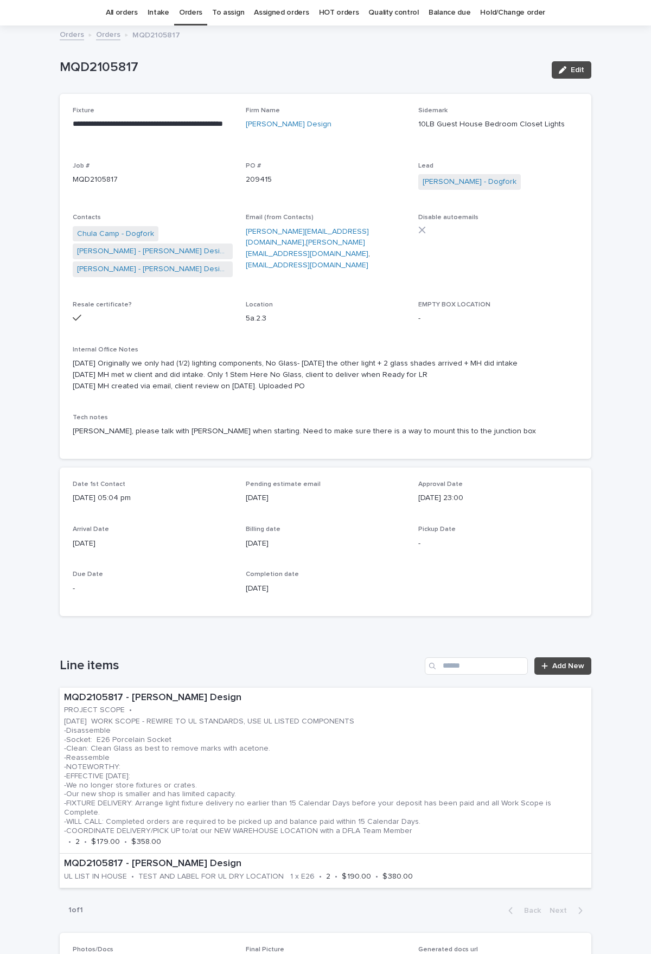
click at [103, 35] on link "Orders" at bounding box center [108, 34] width 24 height 12
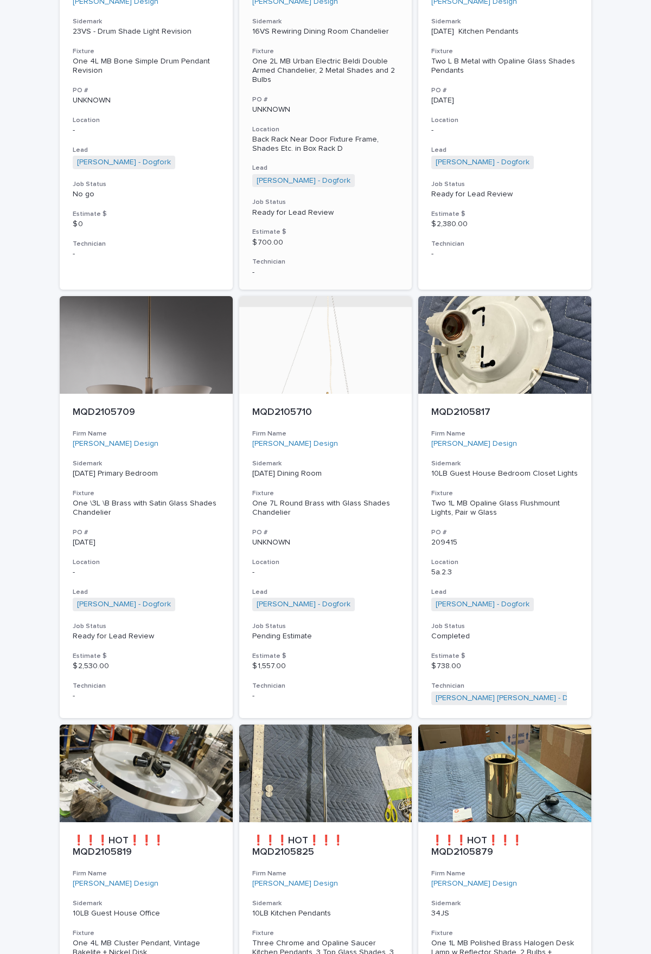
scroll to position [1878, 0]
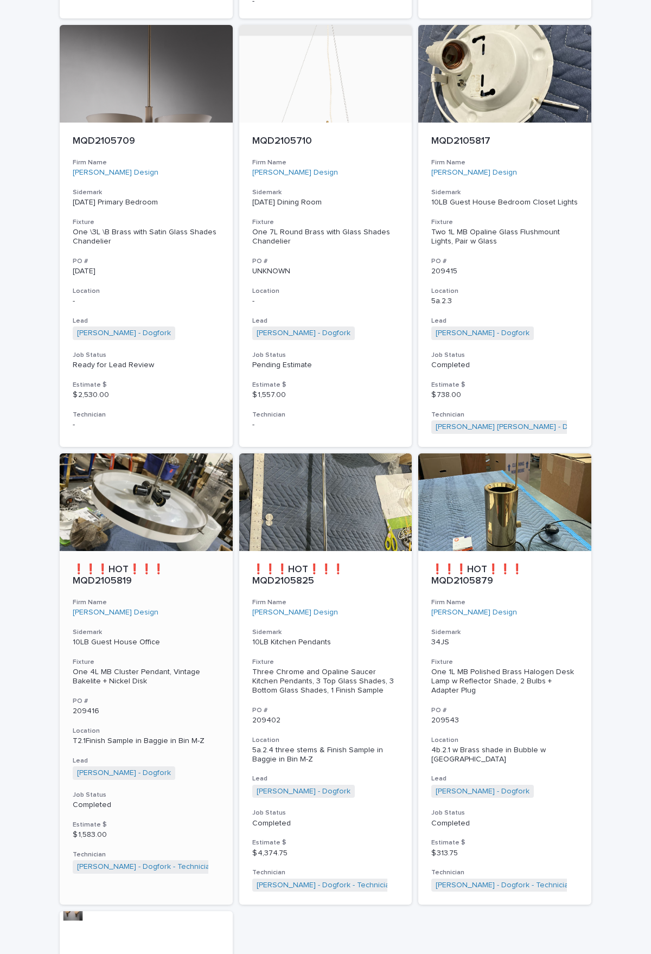
click at [188, 493] on p "10LB Guest House Office" at bounding box center [146, 642] width 147 height 9
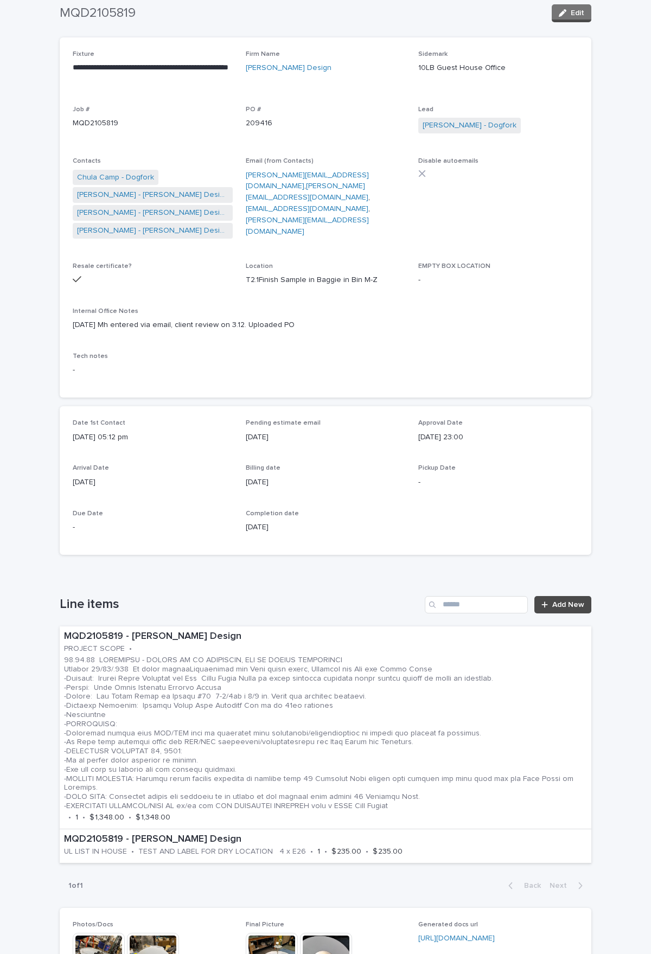
scroll to position [35, 0]
